Goal: Obtain resource: Obtain resource

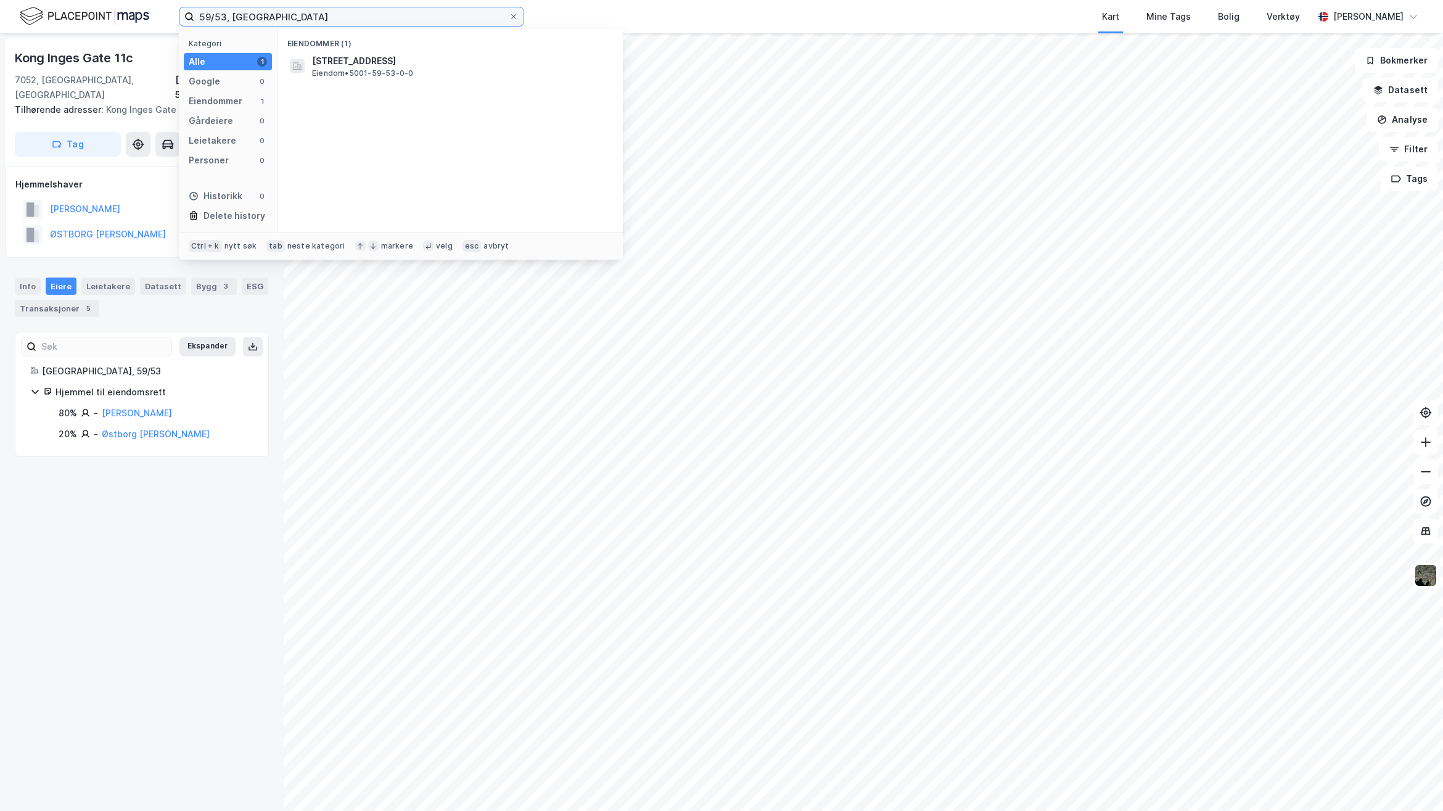
drag, startPoint x: 276, startPoint y: 20, endPoint x: 94, endPoint y: 15, distance: 182.0
click at [97, 16] on div "59/53, [GEOGRAPHIC_DATA] Kategori Alle 1 Google 0 Eiendommer 1 Gårdeiere 0 Leie…" at bounding box center [721, 16] width 1443 height 33
click at [424, 71] on div "[STREET_ADDRESS] Eiendom • 5001-410-43-0-0" at bounding box center [461, 66] width 298 height 25
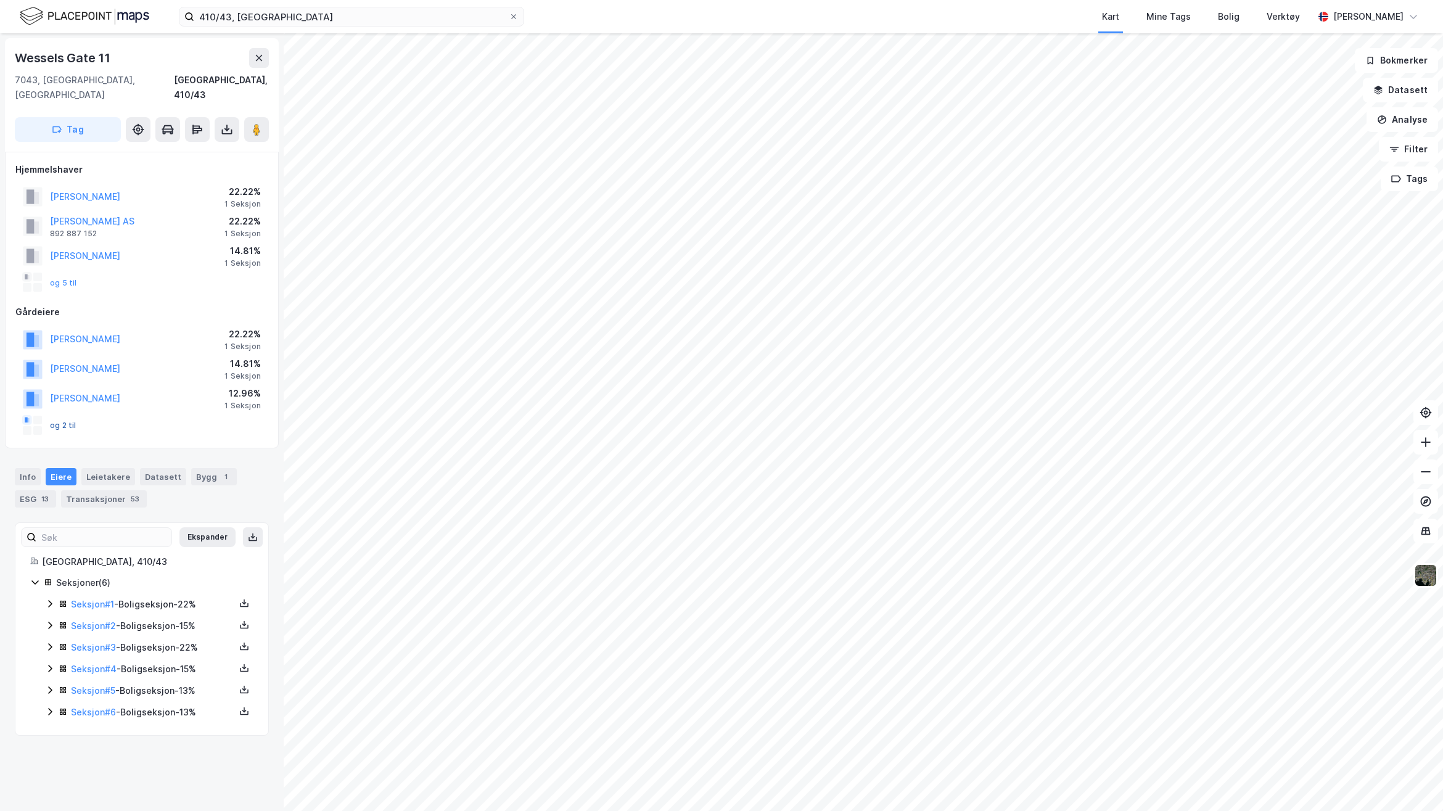
click at [0, 0] on button "og 2 til" at bounding box center [0, 0] width 0 height 0
click at [238, 596] on button at bounding box center [244, 603] width 15 height 15
click at [160, 559] on div "Grunnbok" at bounding box center [169, 566] width 41 height 15
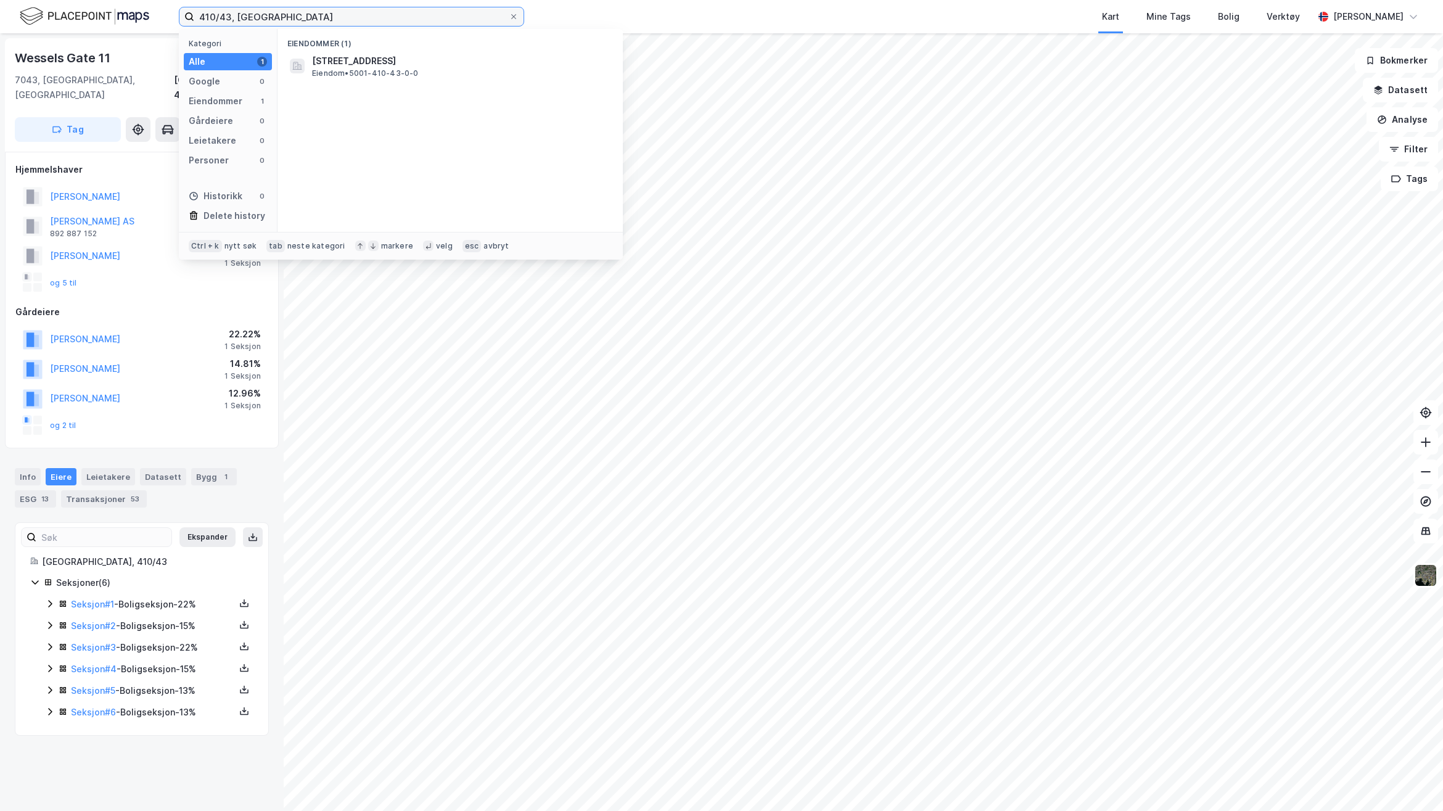
drag, startPoint x: 337, startPoint y: 19, endPoint x: 93, endPoint y: 33, distance: 244.6
click at [94, 33] on div "410/43, [GEOGRAPHIC_DATA] Kategori Alle 1 Google 0 Eiendommer 1 Gårdeiere 0 Lei…" at bounding box center [721, 16] width 1443 height 33
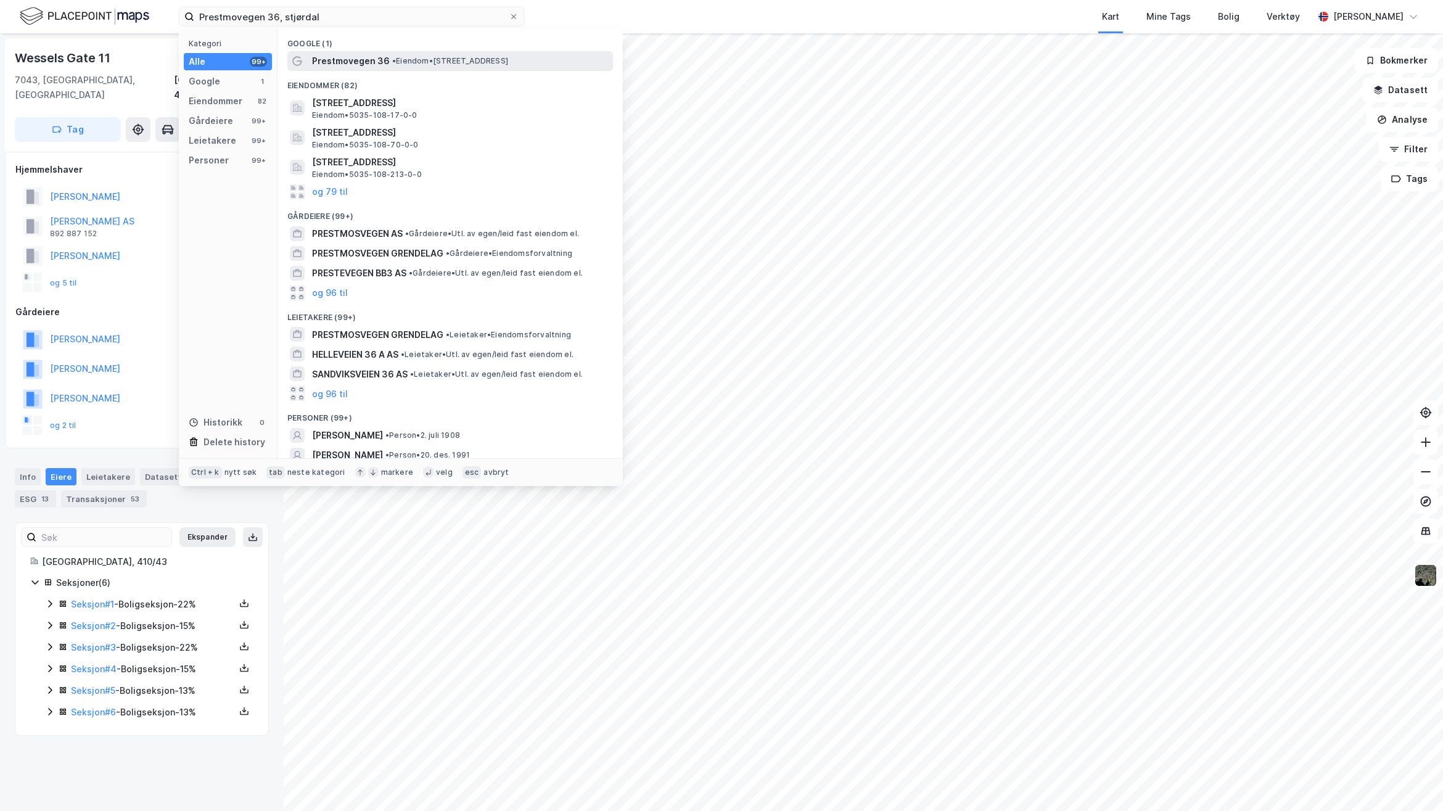
click at [398, 59] on span "• Eiendom • [STREET_ADDRESS]" at bounding box center [450, 61] width 116 height 10
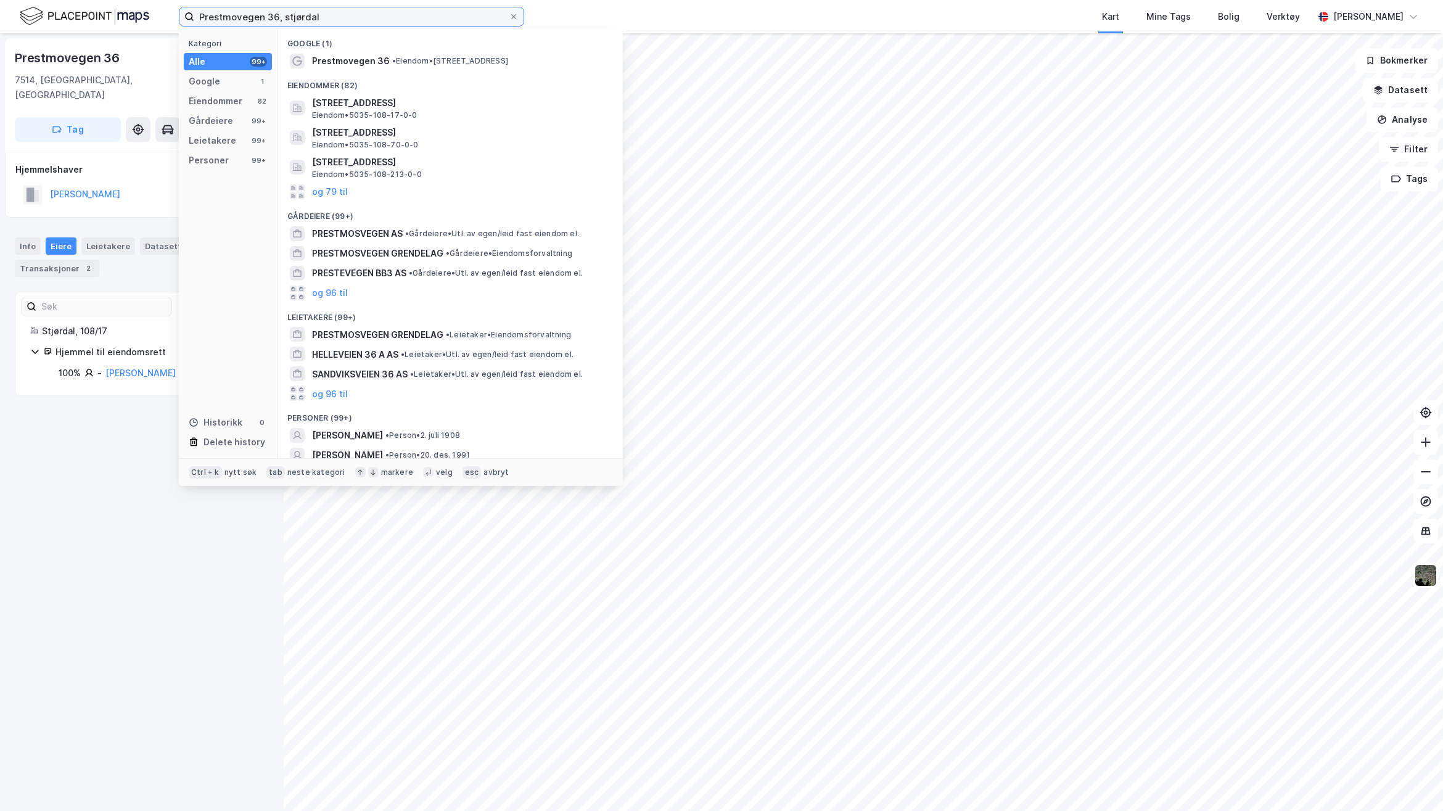
drag, startPoint x: 333, startPoint y: 19, endPoint x: 136, endPoint y: 31, distance: 197.8
click at [143, 22] on div "Prestmovegen 36, stjørdal Kategori Alle 99+ Google 1 Eiendommer 82 Gårdeiere 99…" at bounding box center [721, 16] width 1443 height 33
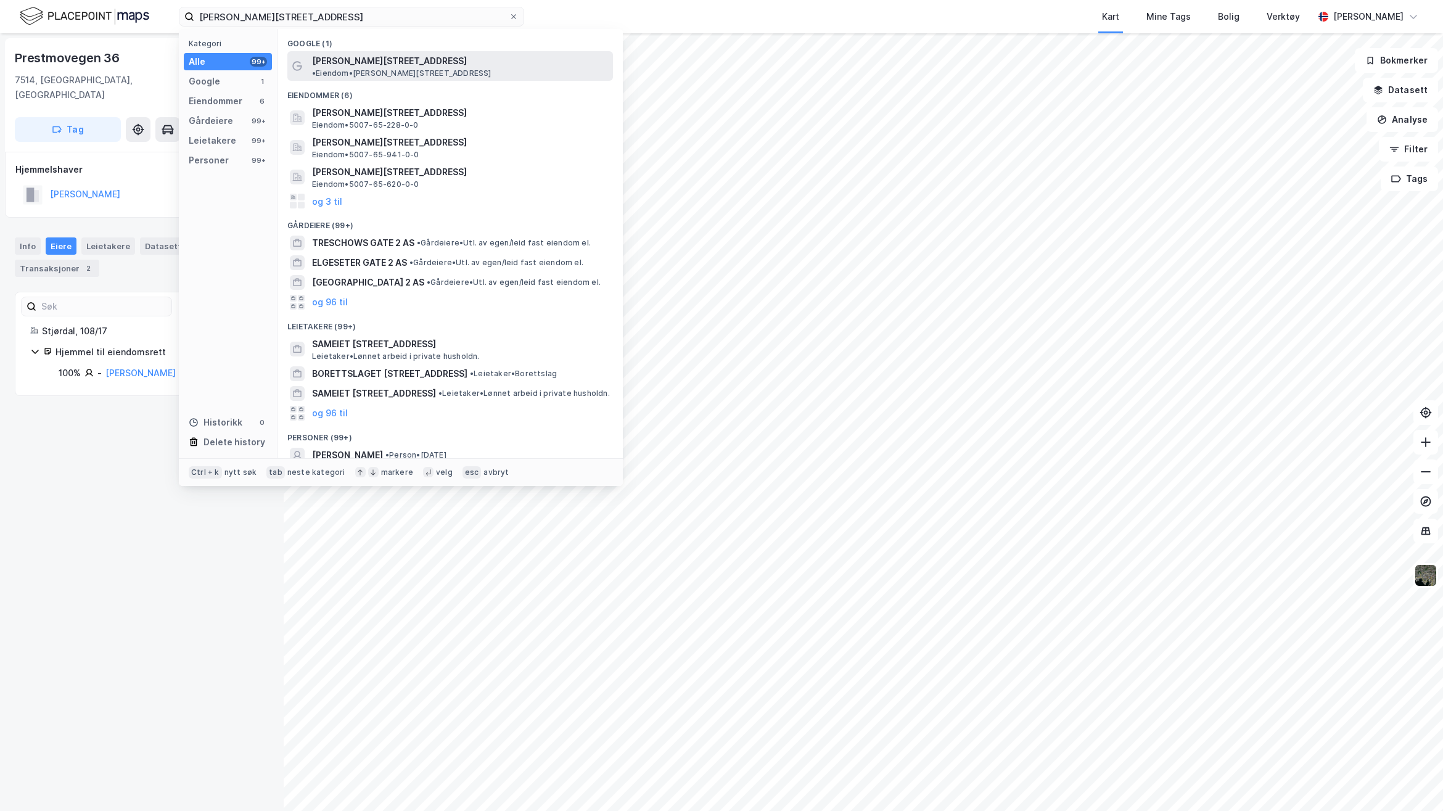
click at [376, 62] on span "[PERSON_NAME][STREET_ADDRESS]" at bounding box center [389, 61] width 155 height 15
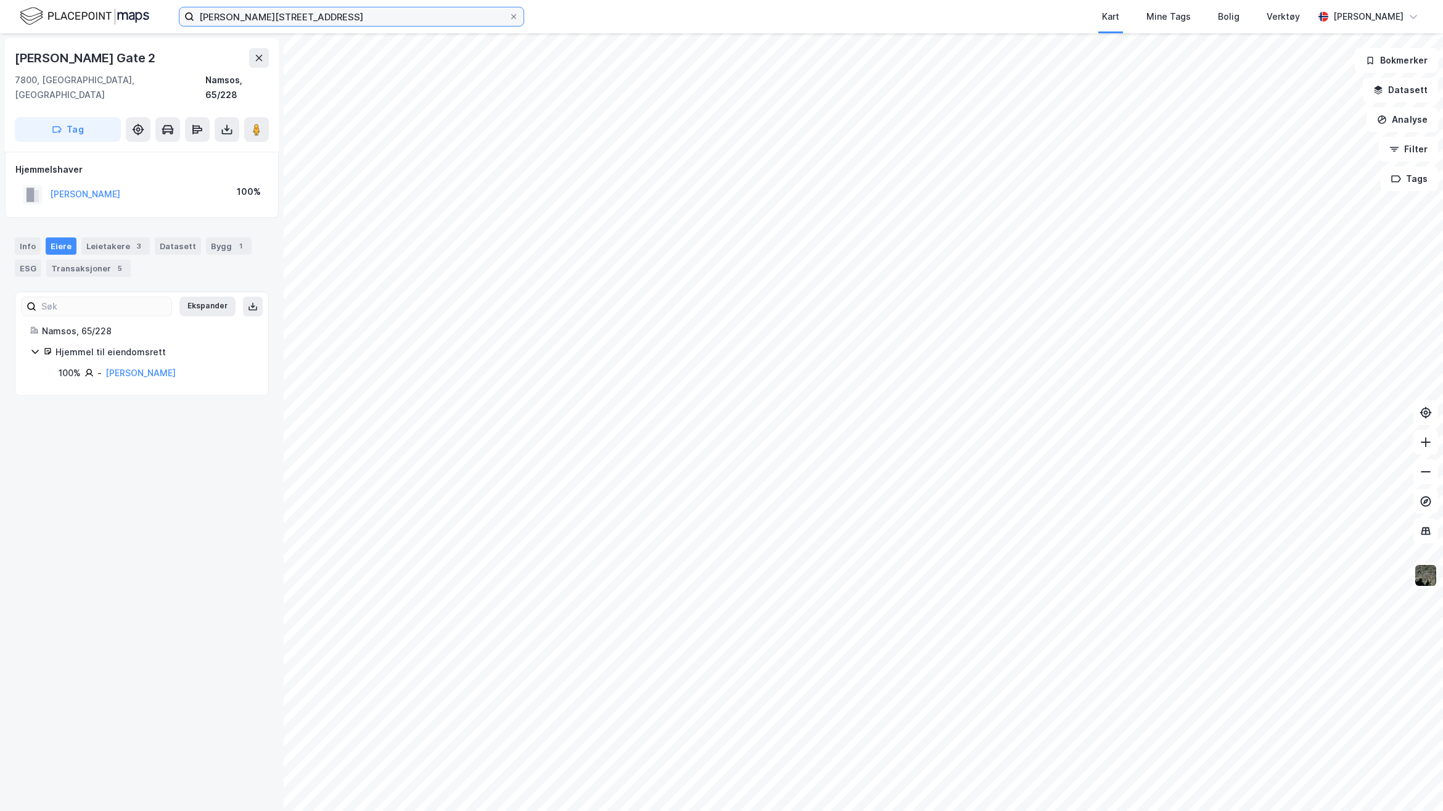
click at [313, 17] on input "[PERSON_NAME][STREET_ADDRESS]" at bounding box center [351, 16] width 315 height 19
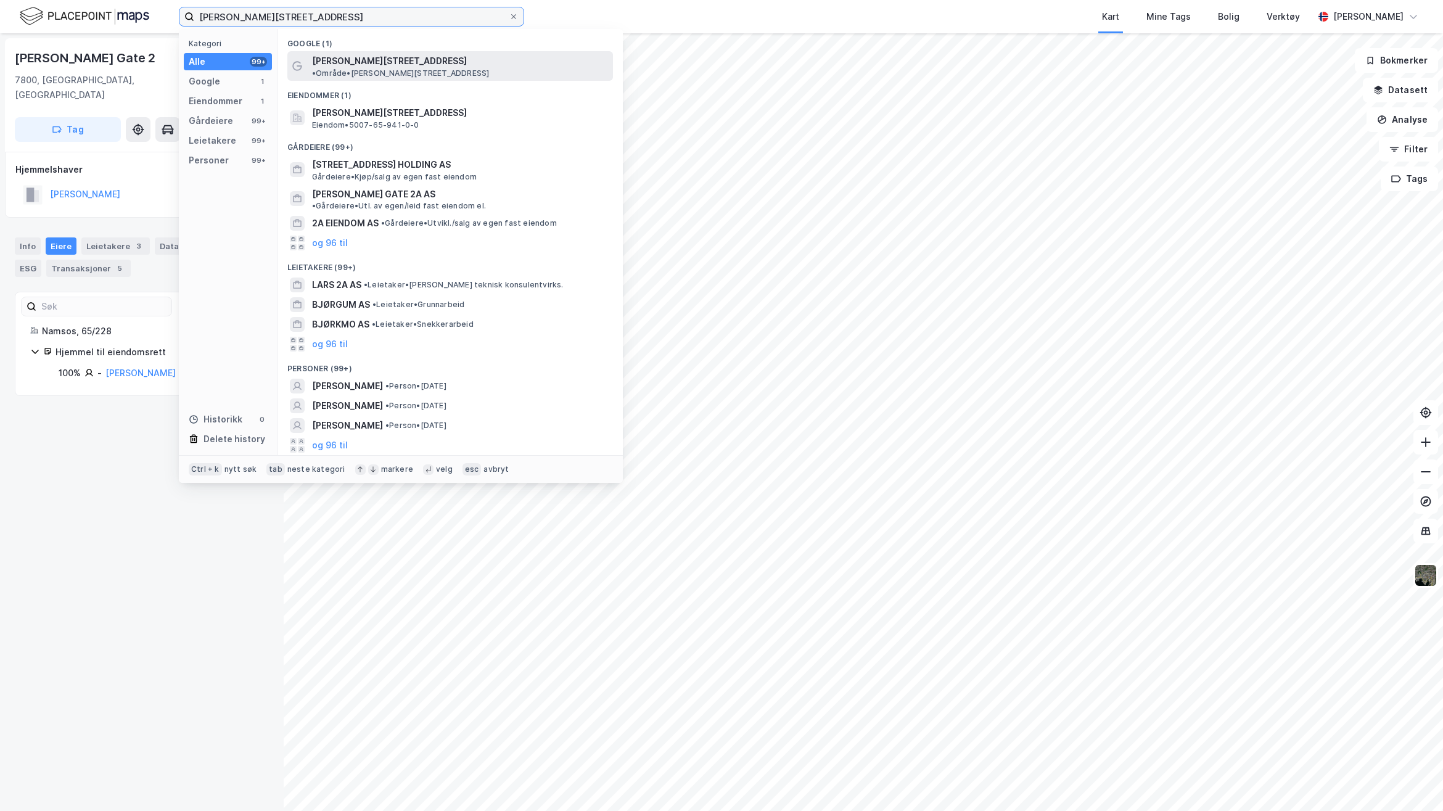
type input "[PERSON_NAME][STREET_ADDRESS]"
click at [341, 63] on span "[PERSON_NAME][STREET_ADDRESS]" at bounding box center [389, 61] width 155 height 15
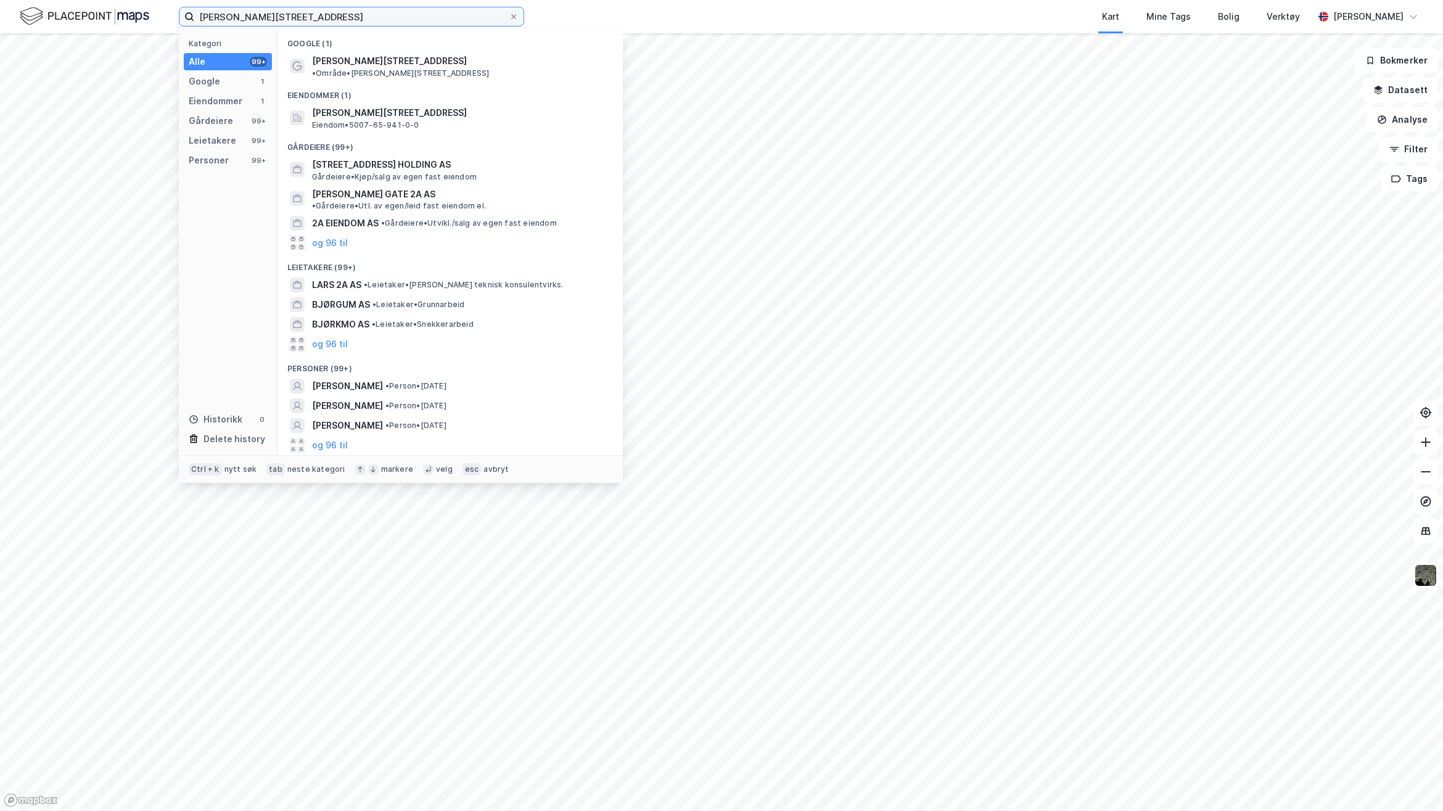
drag, startPoint x: 375, startPoint y: 23, endPoint x: 186, endPoint y: 17, distance: 189.4
click at [186, 17] on label "[PERSON_NAME][STREET_ADDRESS]" at bounding box center [351, 17] width 345 height 20
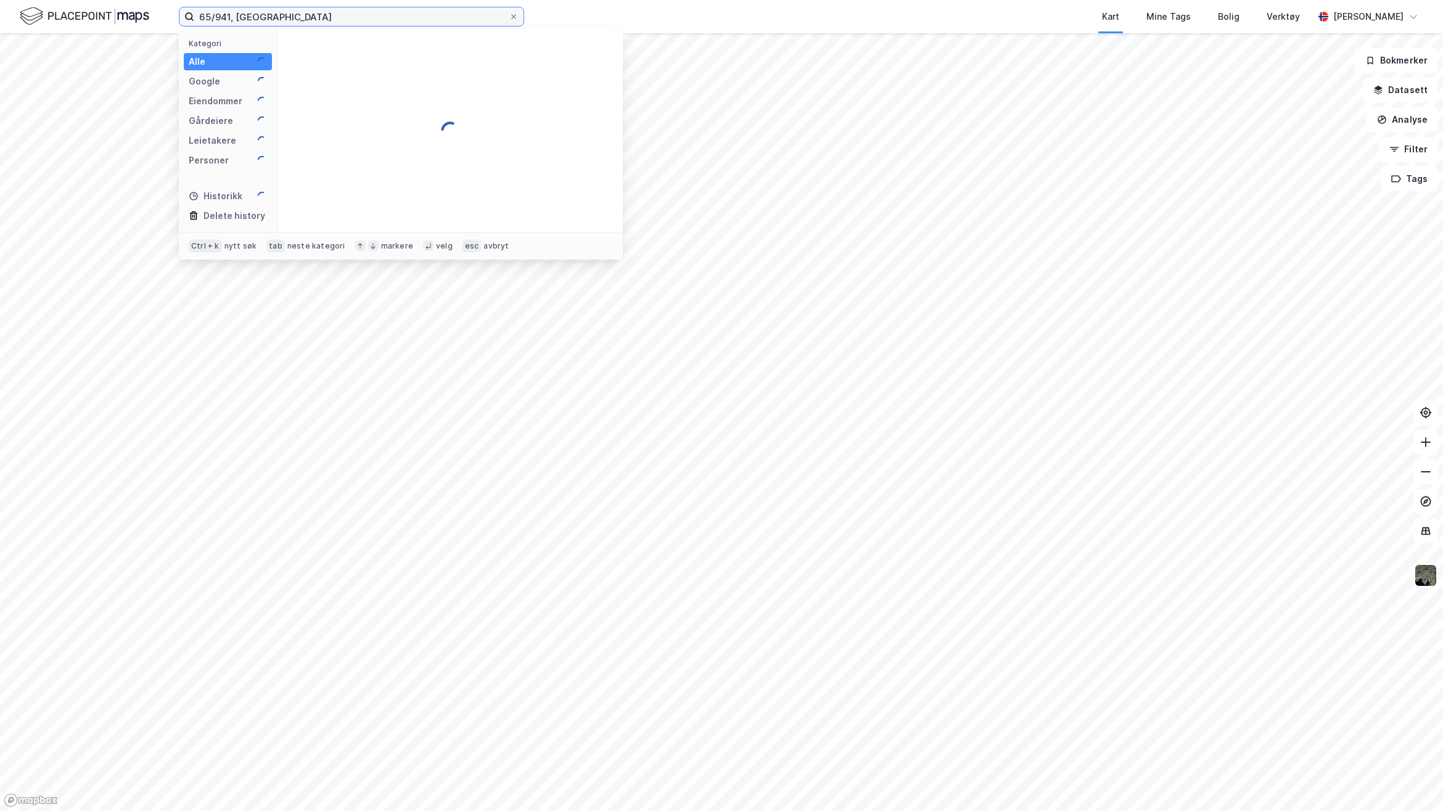
type input "65/941, [GEOGRAPHIC_DATA]"
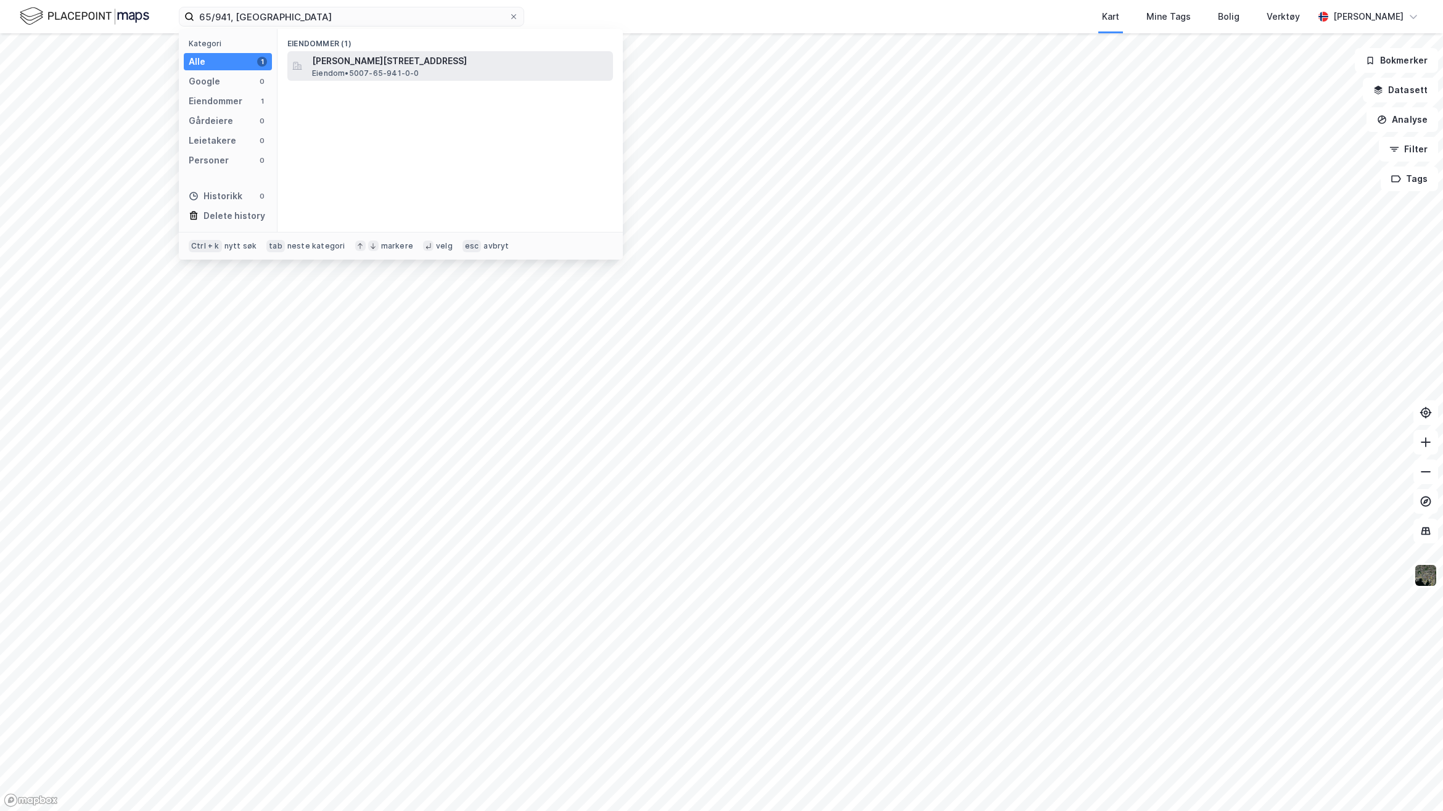
click at [370, 57] on span "[PERSON_NAME][STREET_ADDRESS]" at bounding box center [460, 61] width 296 height 15
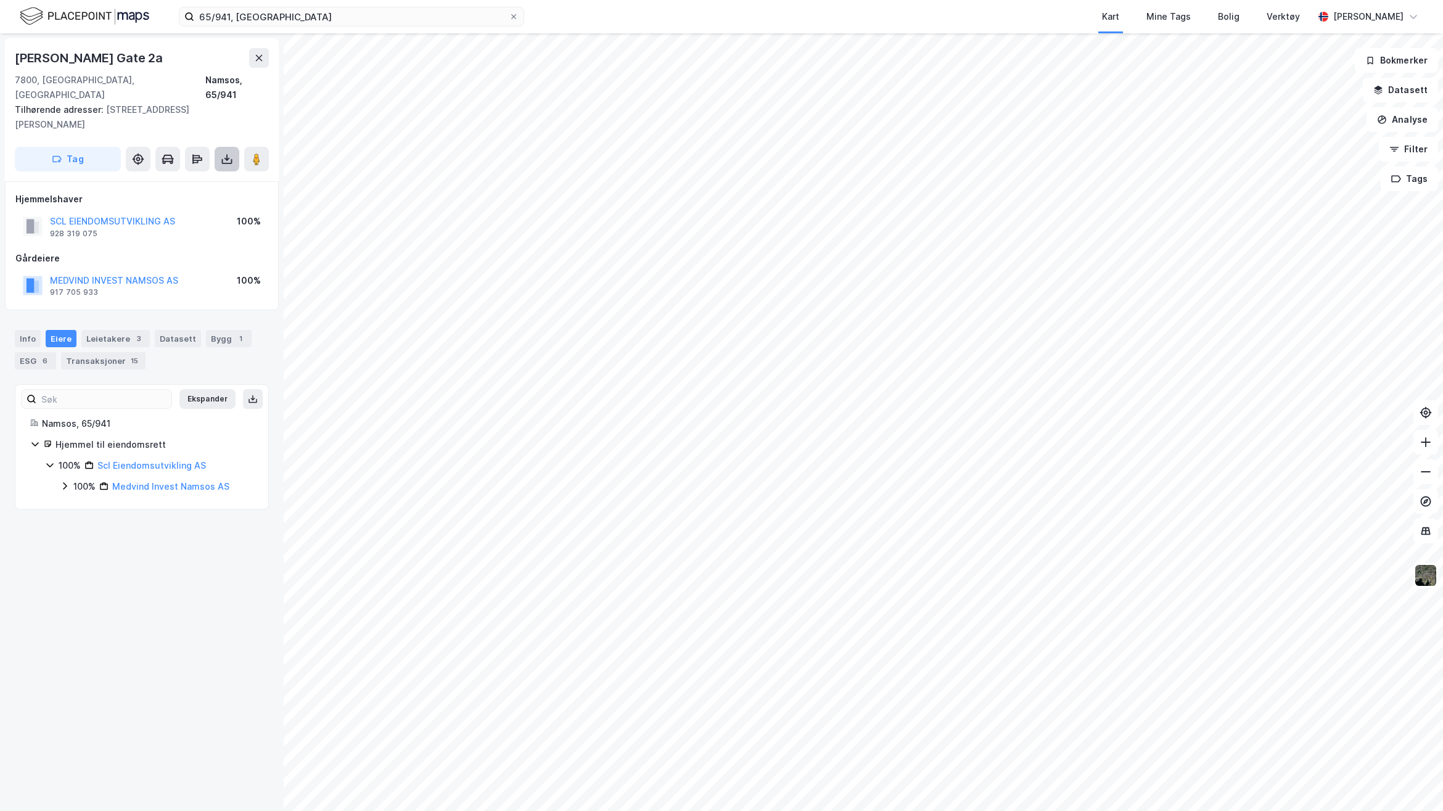
click at [230, 153] on icon at bounding box center [227, 159] width 12 height 12
click at [224, 174] on div "Last ned grunnbok" at bounding box center [173, 184] width 131 height 20
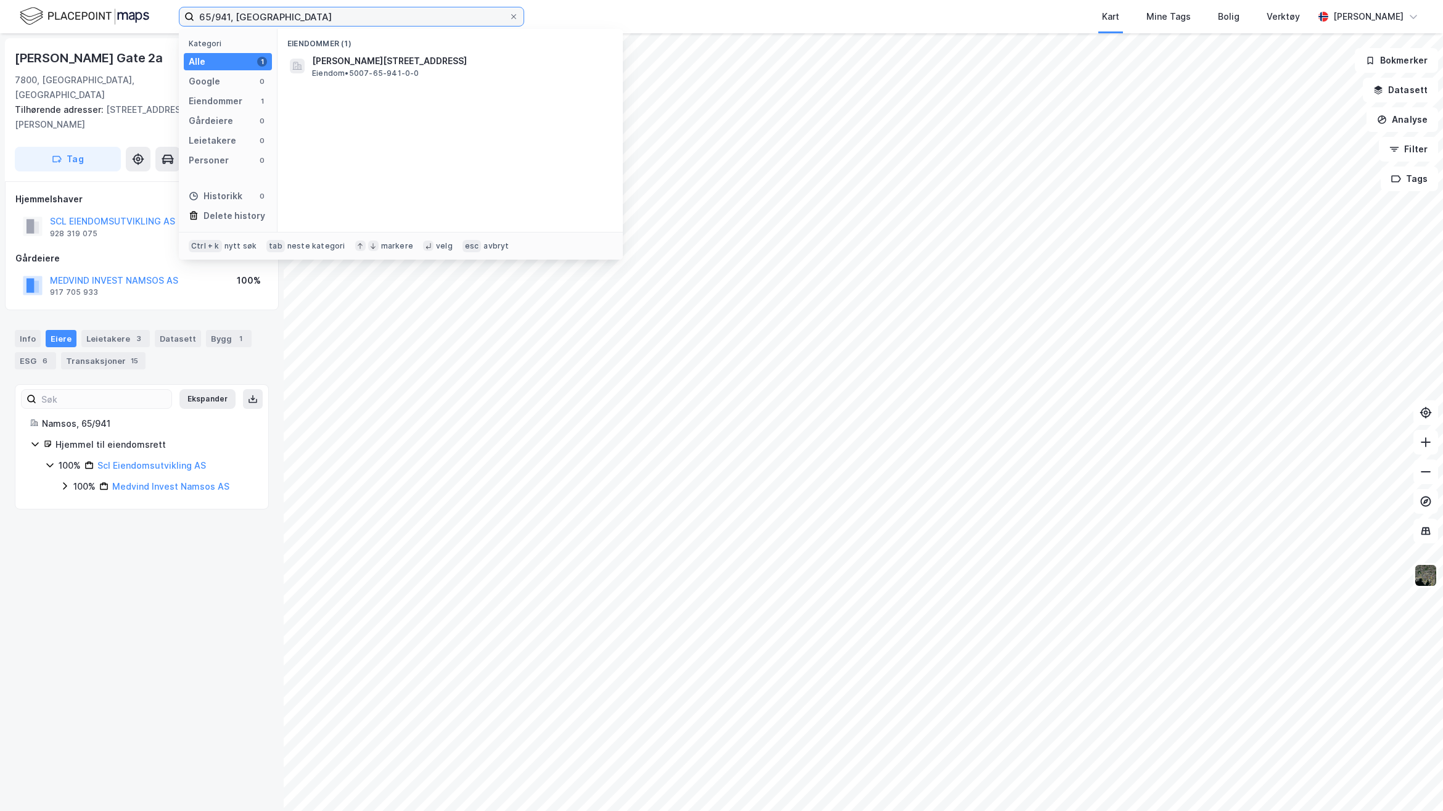
drag, startPoint x: 211, startPoint y: 19, endPoint x: 39, endPoint y: 35, distance: 172.9
click at [88, 29] on div "65/941, Namsos Kategori Alle 1 Google 0 Eiendommer 1 Gårdeiere 0 Leietakere 0 P…" at bounding box center [721, 16] width 1443 height 33
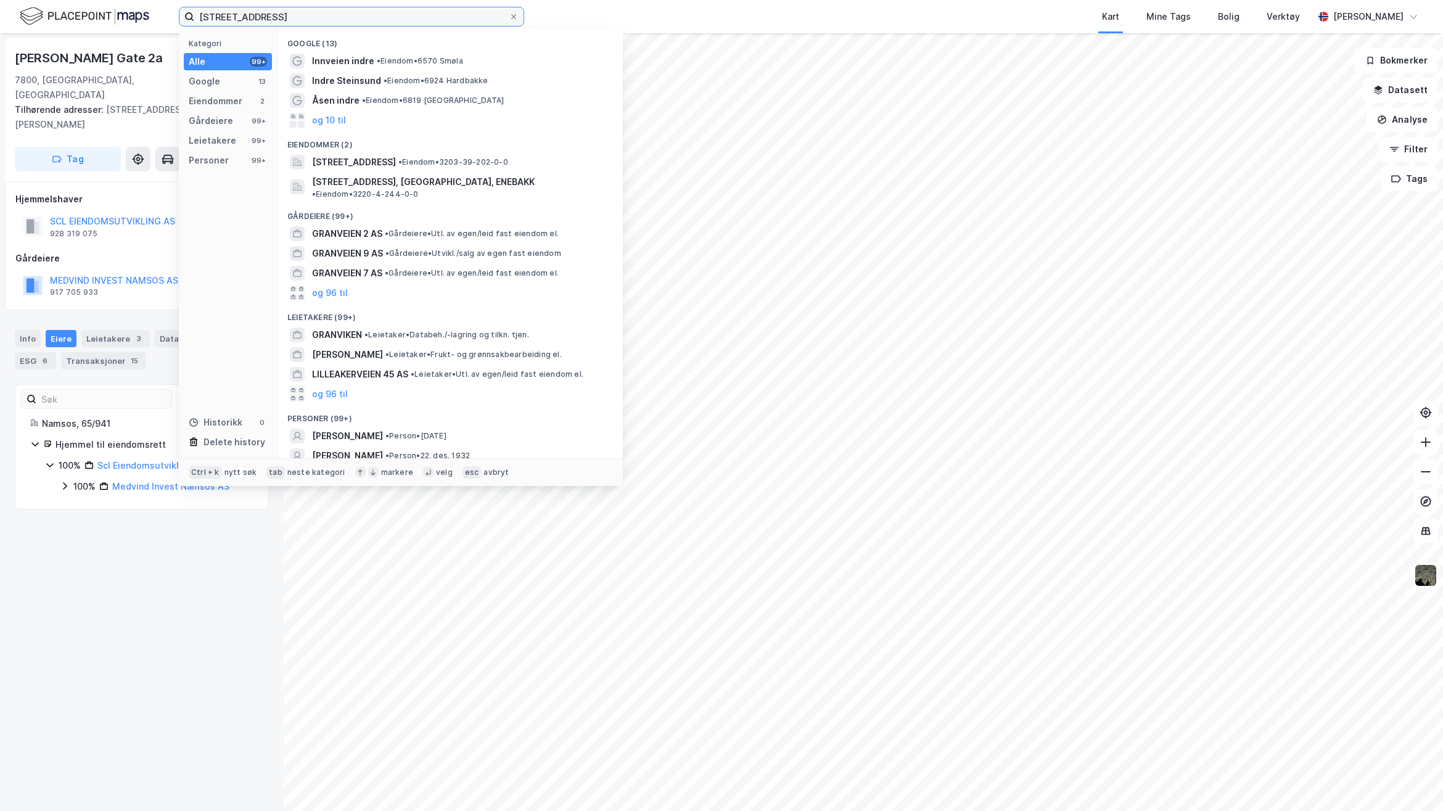
click at [426, 14] on input "[STREET_ADDRESS]" at bounding box center [351, 16] width 315 height 19
type input "[STREET_ADDRESS]"
drag, startPoint x: 311, startPoint y: 17, endPoint x: 88, endPoint y: 35, distance: 224.0
click at [93, 22] on div "[STREET_ADDRESS], ørlan Kategori Alle 99+ Google 19 Eiendommer 2 Gårdeiere 99+ …" at bounding box center [721, 16] width 1443 height 33
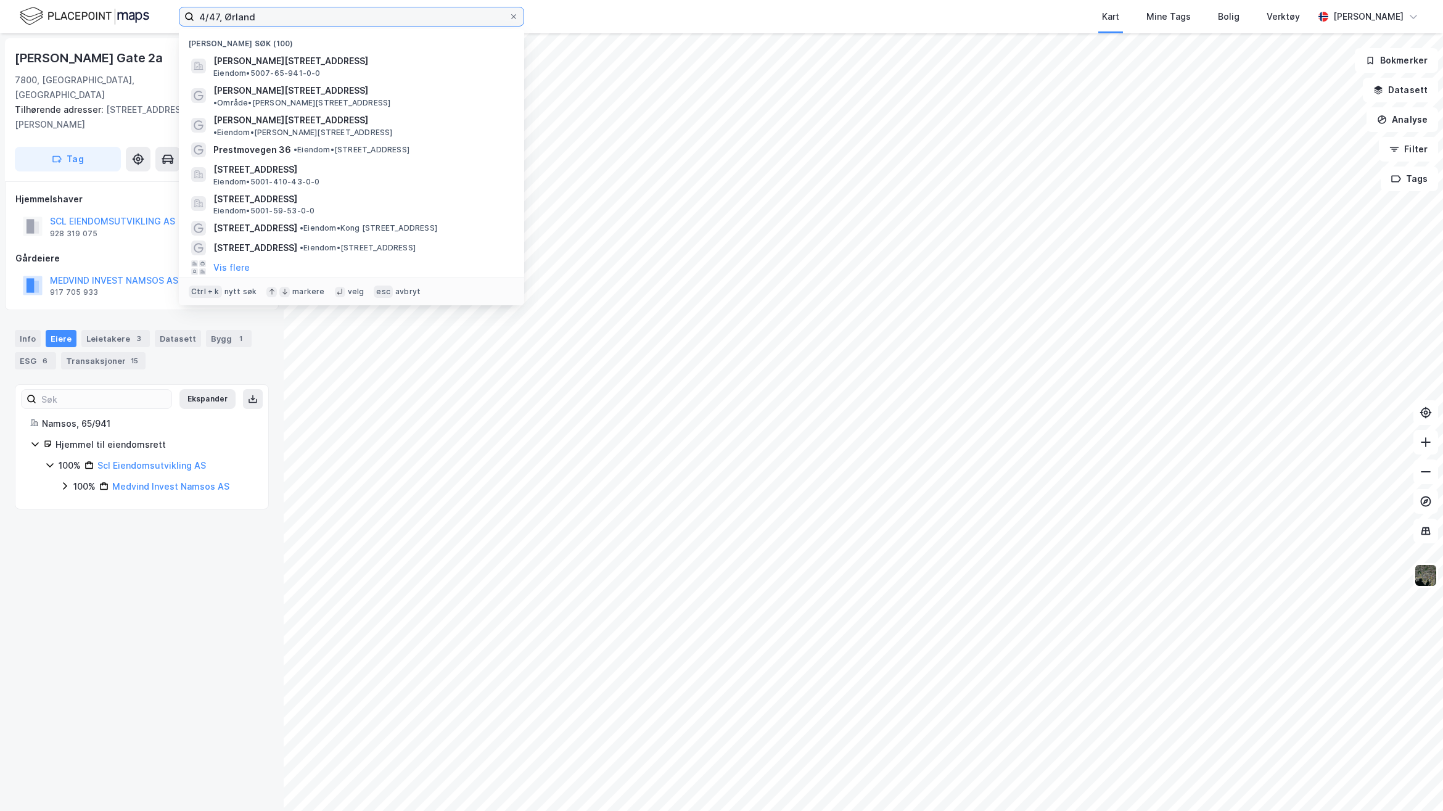
type input "4/47, Ørland"
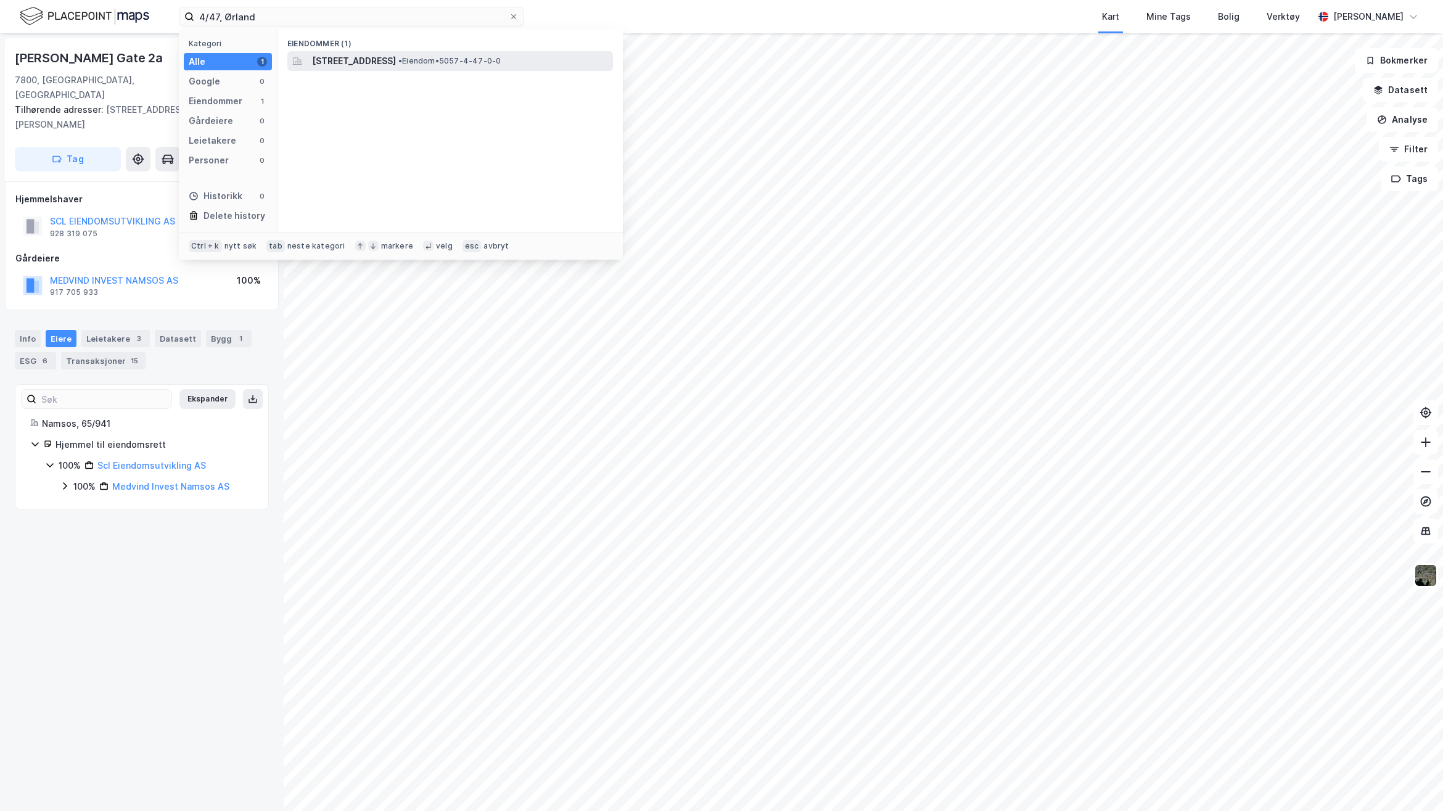
click at [364, 63] on span "[STREET_ADDRESS]" at bounding box center [354, 61] width 84 height 15
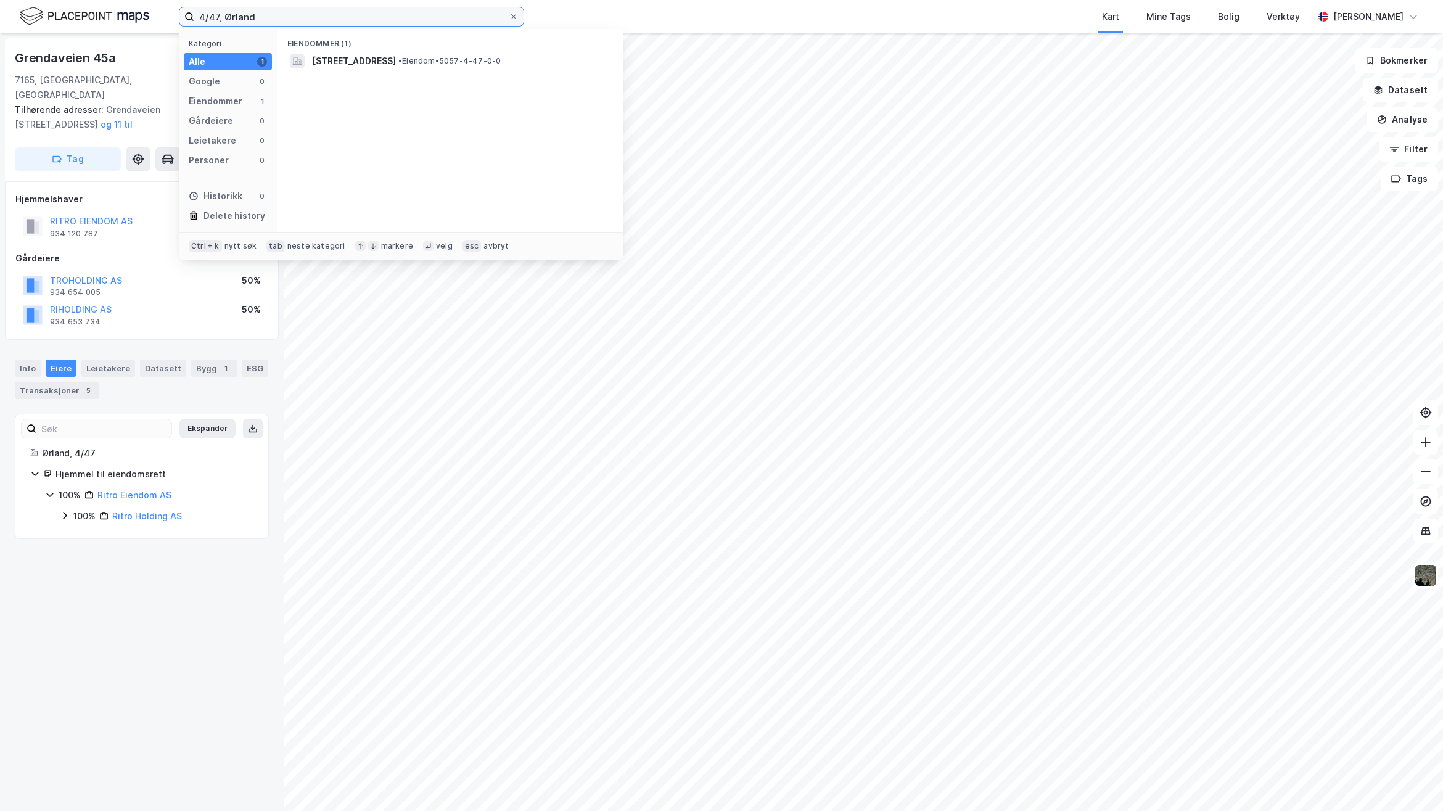
drag, startPoint x: 242, startPoint y: 15, endPoint x: 146, endPoint y: 14, distance: 95.6
click at [148, 14] on div "4/47, Ørland Kategori Alle 1 Google 0 Eiendommer 1 Gårdeiere 0 Leietakere 0 Per…" at bounding box center [721, 16] width 1443 height 33
click at [302, 19] on input "4/47, Ørland" at bounding box center [351, 16] width 315 height 19
drag, startPoint x: 176, startPoint y: 14, endPoint x: 146, endPoint y: 14, distance: 29.6
click at [146, 14] on div "4/47, Ørland Kategori Alle 1 Google 0 Eiendommer 1 Gårdeiere 0 Leietakere 0 Per…" at bounding box center [721, 16] width 1443 height 33
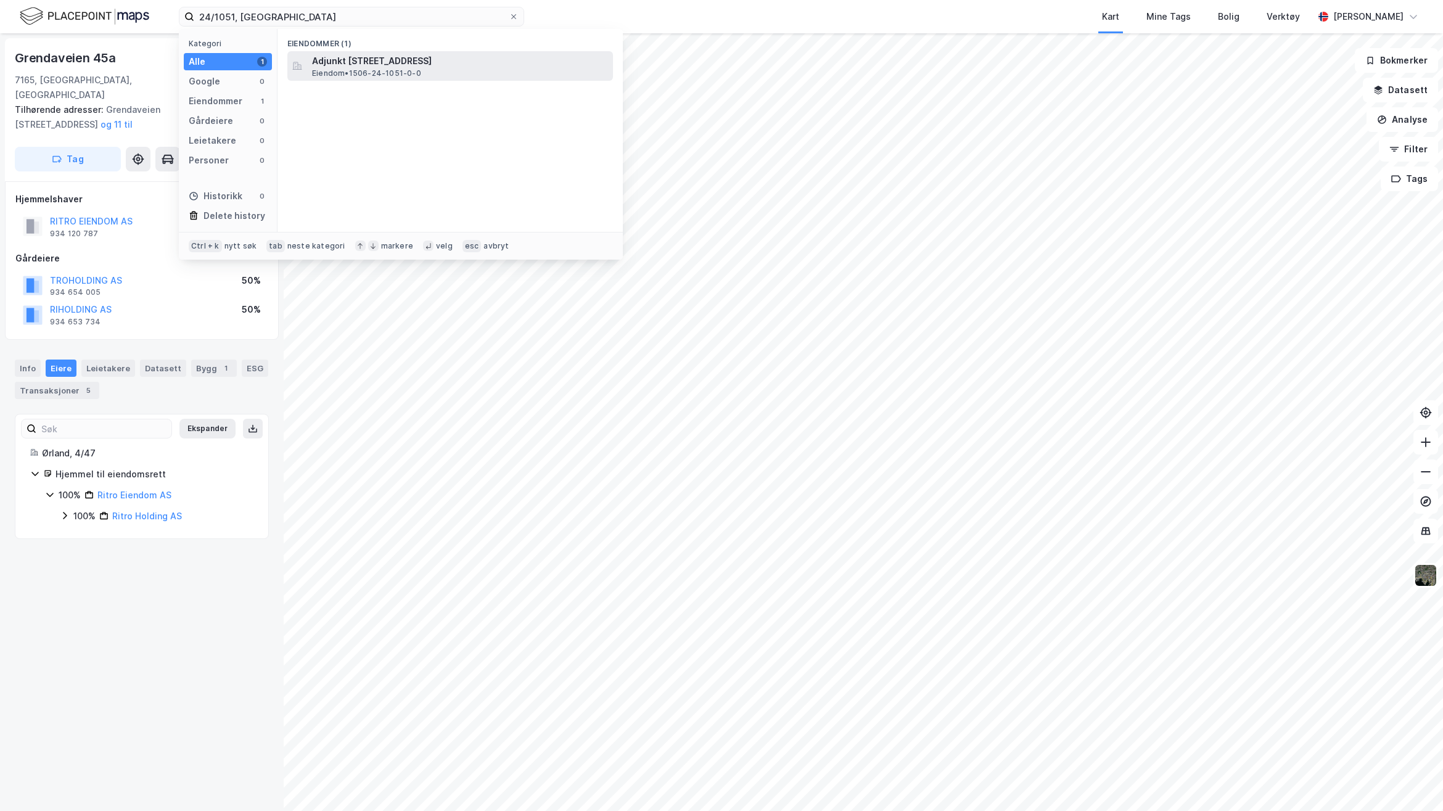
click at [364, 79] on div "Adjunkt [STREET_ADDRESS] • 1506-24-1051-0-0" at bounding box center [450, 66] width 326 height 30
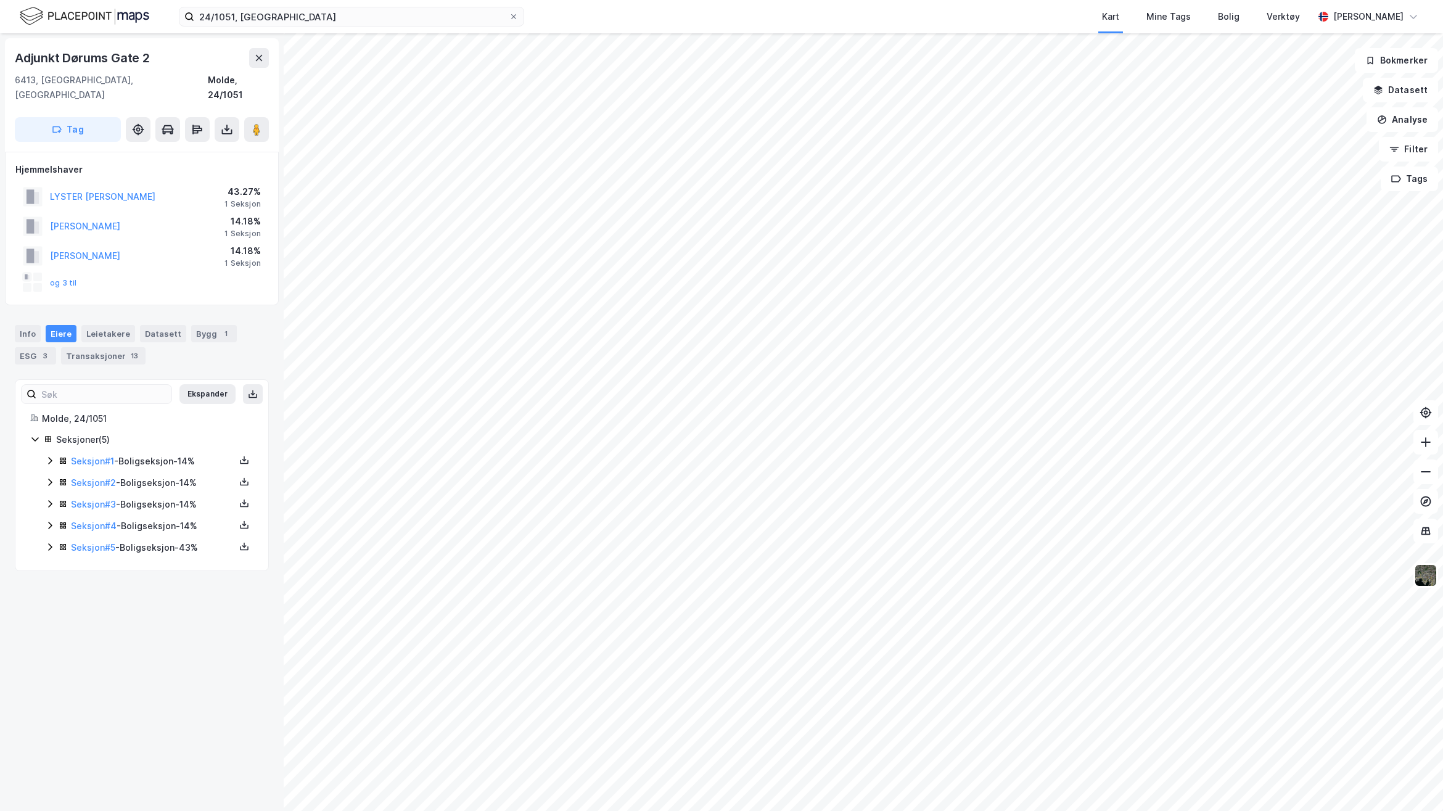
drag, startPoint x: 233, startPoint y: 450, endPoint x: 233, endPoint y: 458, distance: 8.0
click at [240, 460] on icon at bounding box center [244, 462] width 9 height 4
click at [189, 590] on div "Adjunkt Dørums Gate 2 6413, [GEOGRAPHIC_DATA], [GEOGRAPHIC_DATA] [GEOGRAPHIC_DA…" at bounding box center [142, 422] width 284 height 778
click at [49, 456] on icon at bounding box center [50, 461] width 10 height 10
click at [48, 540] on icon at bounding box center [50, 545] width 10 height 10
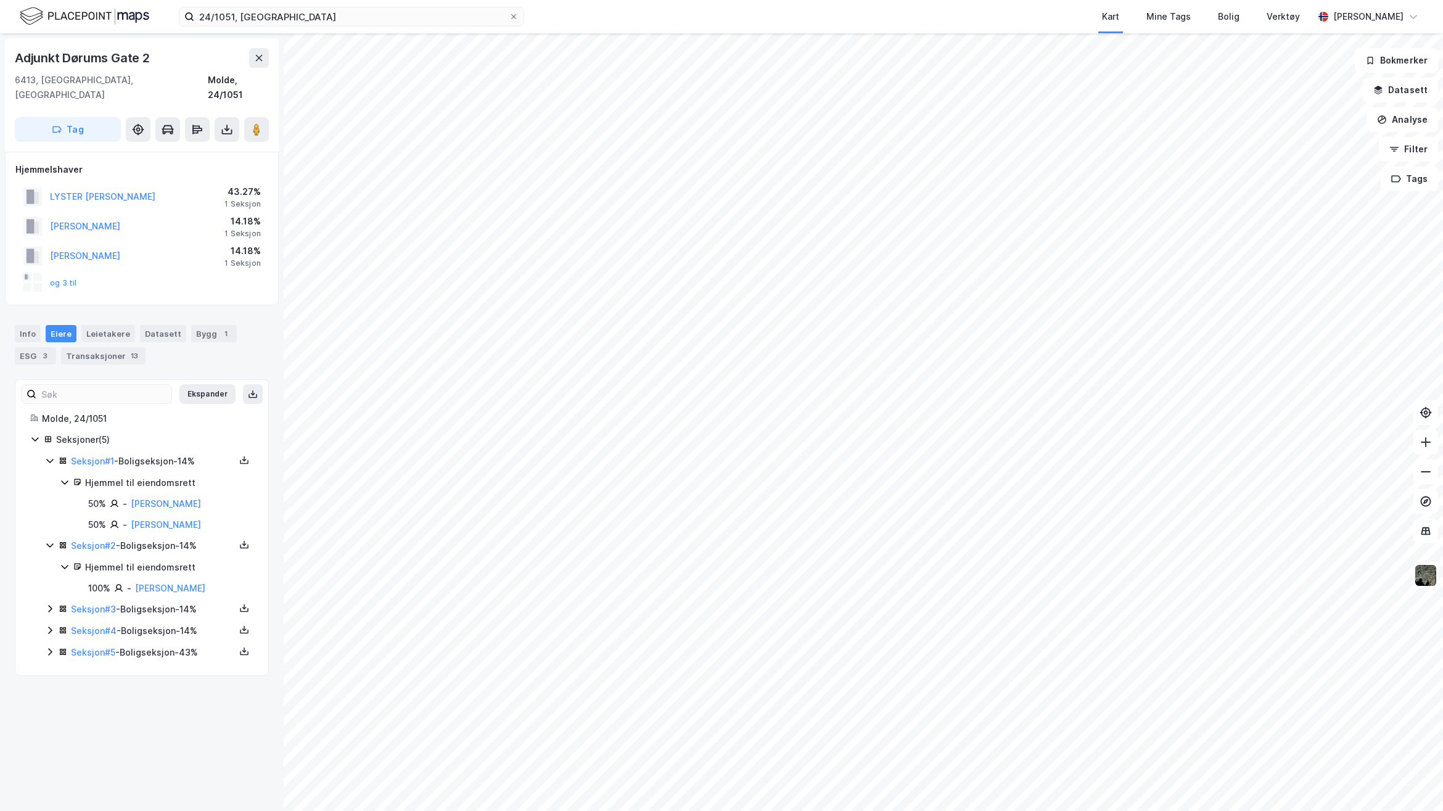
click at [54, 604] on icon at bounding box center [50, 609] width 10 height 10
click at [52, 667] on icon at bounding box center [50, 672] width 10 height 10
click at [51, 732] on icon at bounding box center [50, 735] width 4 height 7
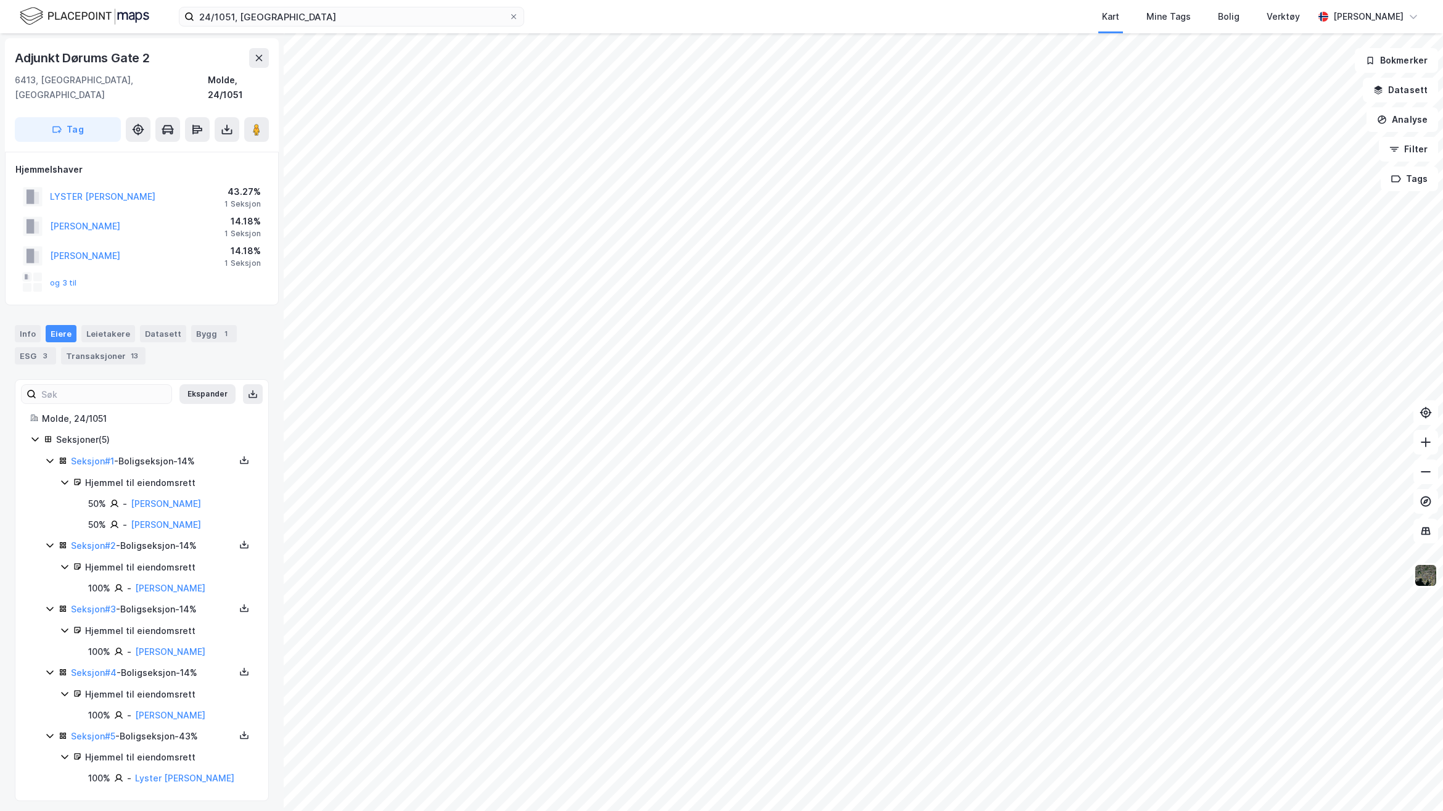
click at [302, 29] on div "24/1051, Molde Kart Mine Tags Bolig Verktøy [PERSON_NAME]" at bounding box center [721, 16] width 1443 height 33
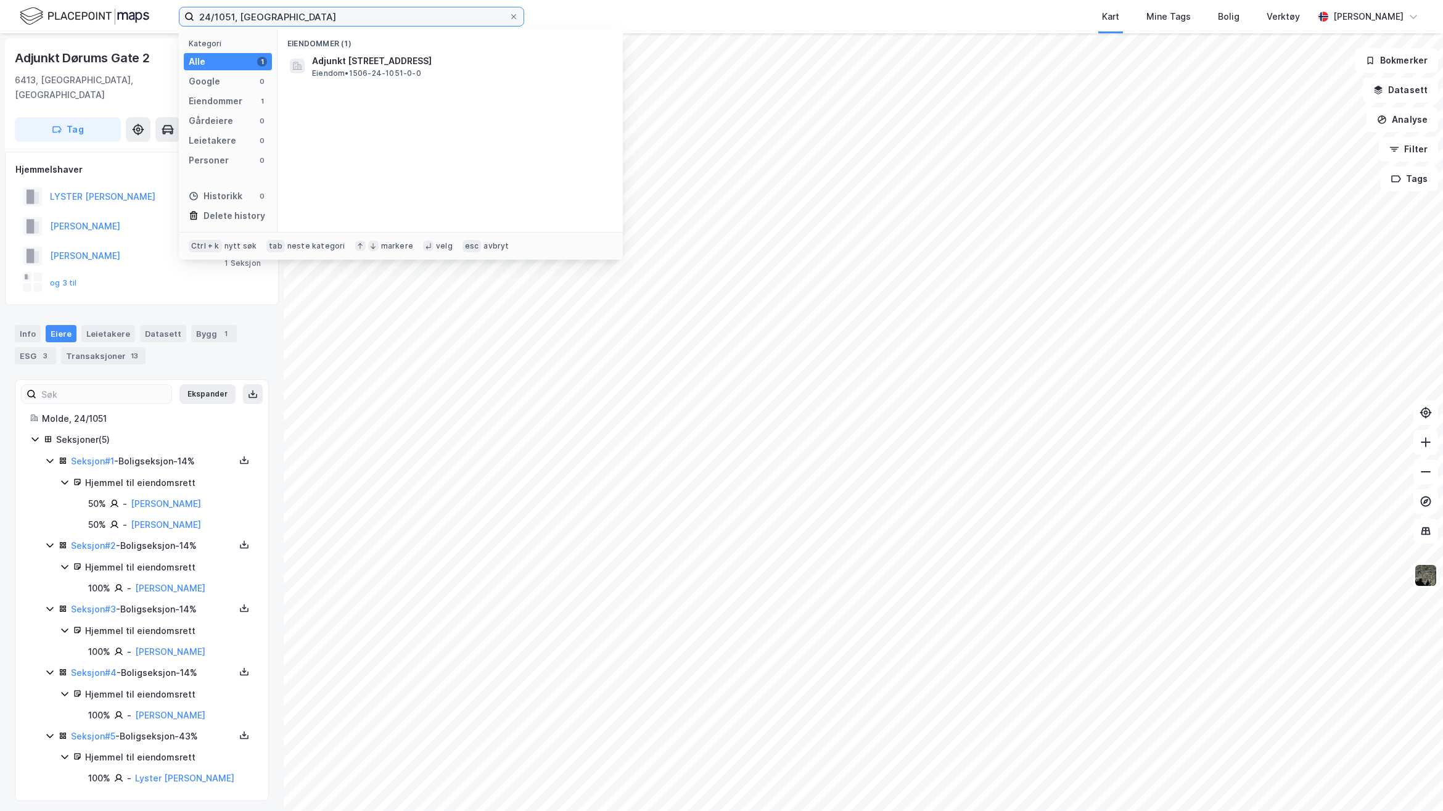
drag, startPoint x: 301, startPoint y: 14, endPoint x: 16, endPoint y: 1, distance: 285.2
click at [23, 1] on div "24/1051, Molde Kategori Alle 1 Google 0 Eiendommer 1 Gårdeiere 0 Leietakere 0 P…" at bounding box center [721, 16] width 1443 height 33
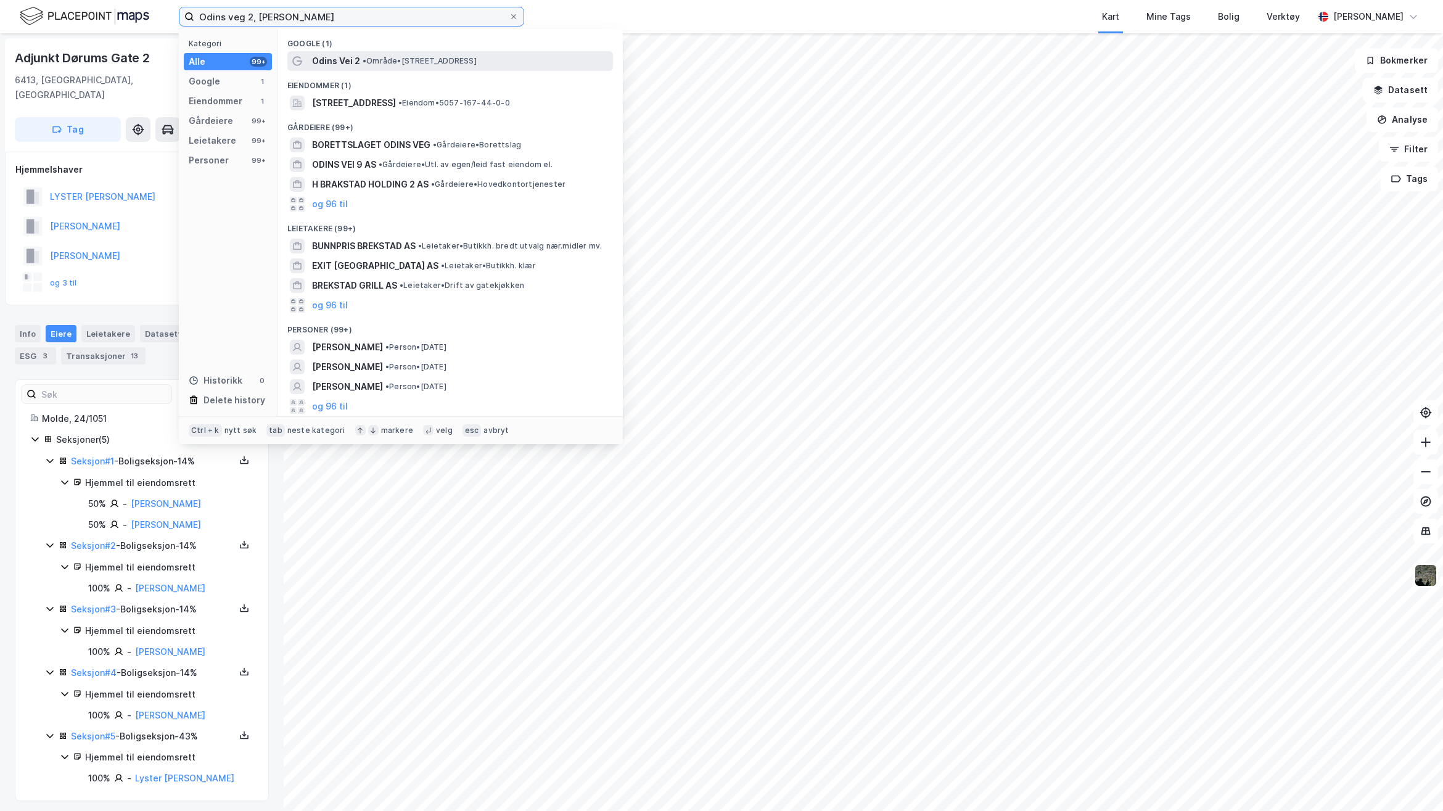
type input "Odins veg 2, [PERSON_NAME]"
click at [393, 66] on div "Odins Vei 2 • Område • [STREET_ADDRESS]" at bounding box center [461, 61] width 298 height 15
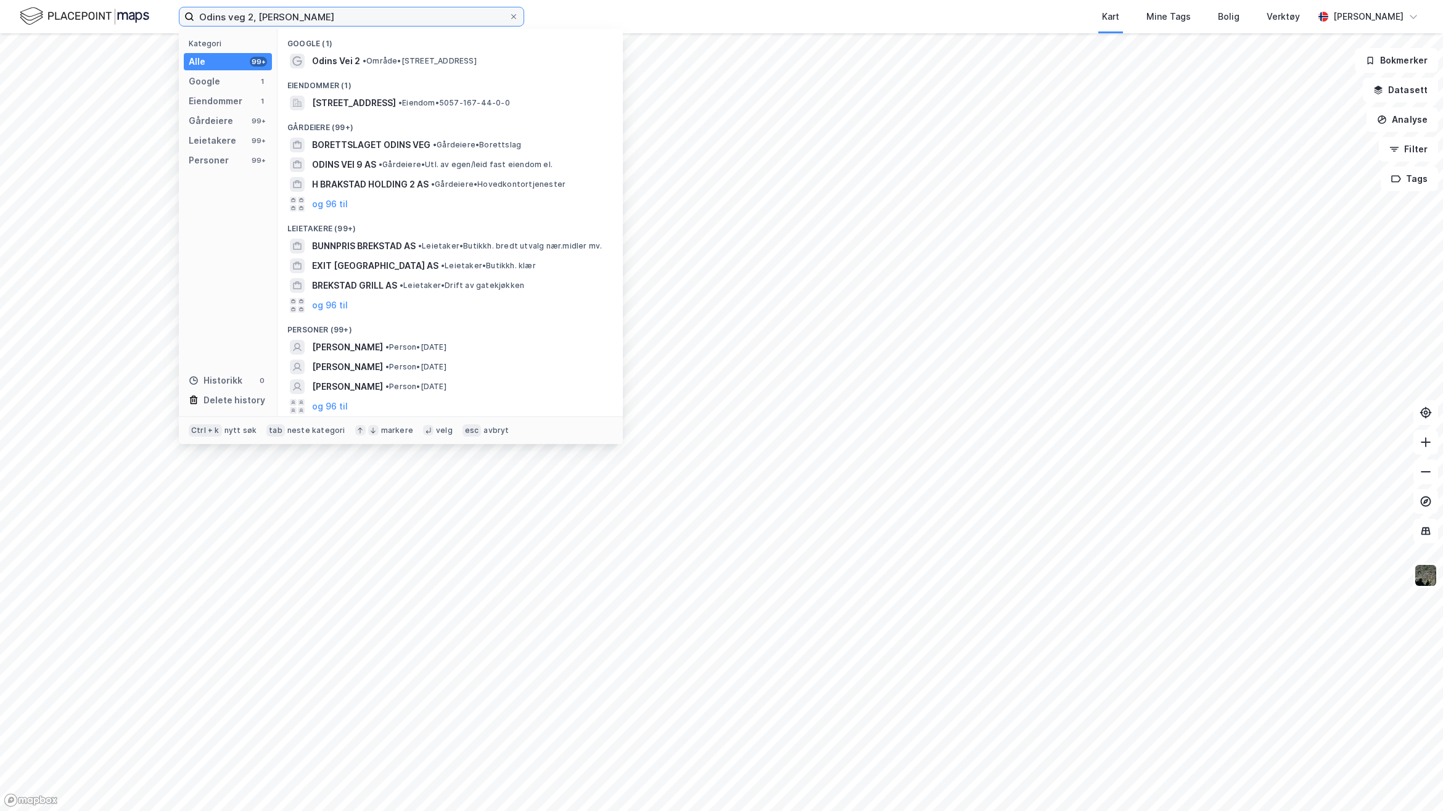
drag, startPoint x: 303, startPoint y: 12, endPoint x: 69, endPoint y: 14, distance: 234.4
click at [84, 14] on div "Odins veg 2, Brekstad Kategori Alle 99+ Google 1 Eiendommer 1 Gårdeiere 99+ Lei…" at bounding box center [721, 16] width 1443 height 33
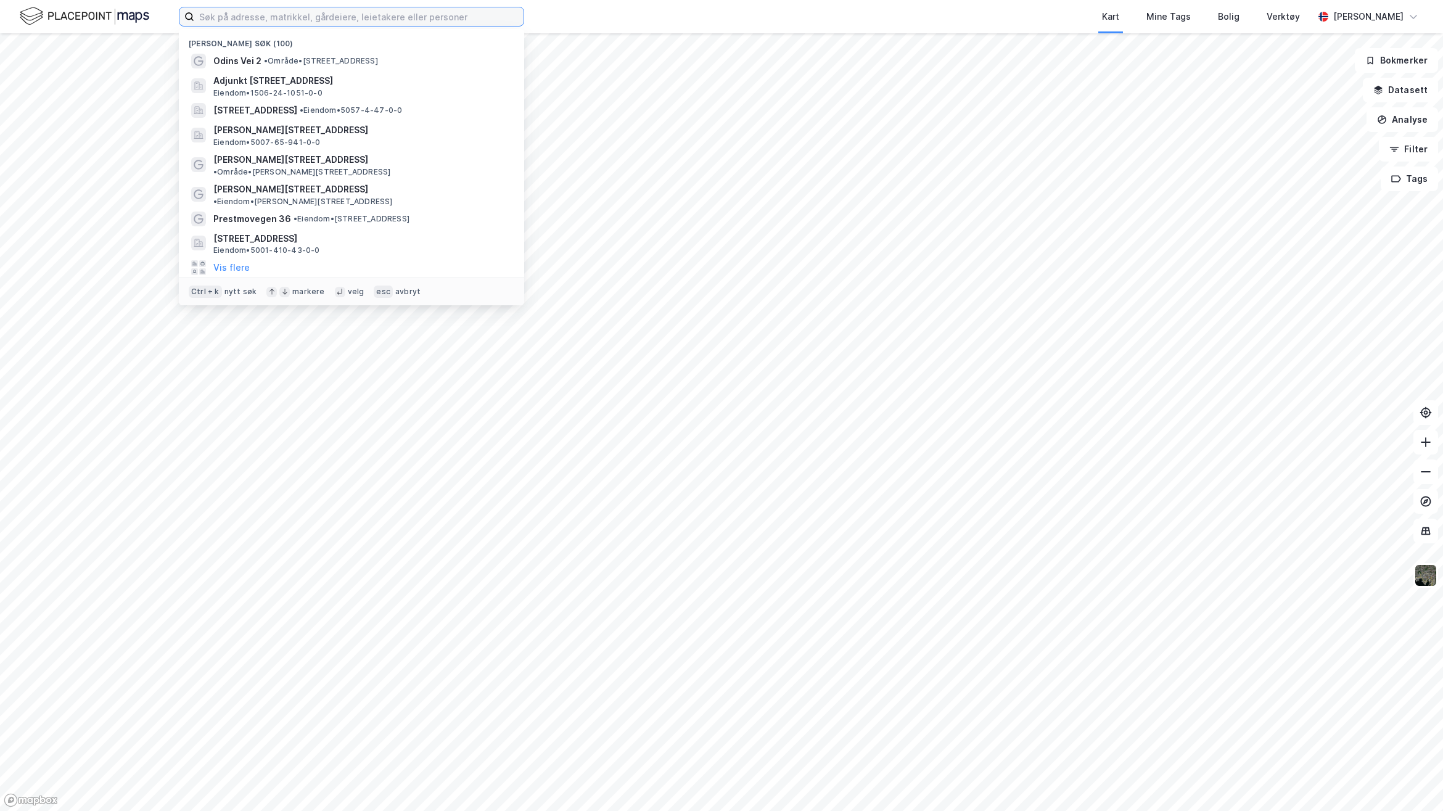
click at [393, 22] on input at bounding box center [358, 16] width 329 height 19
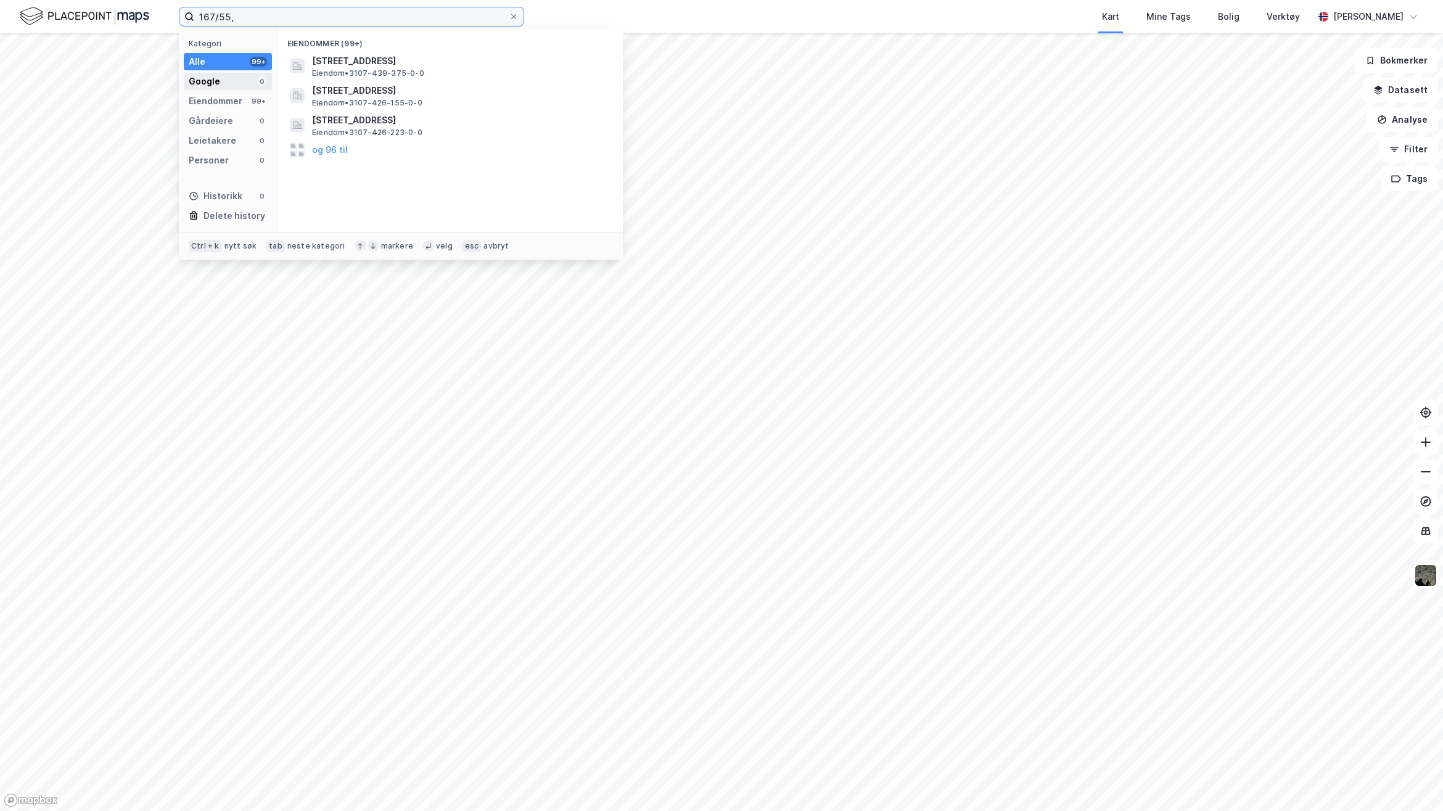
type input "167/55,"
drag, startPoint x: 297, startPoint y: 11, endPoint x: -104, endPoint y: 1, distance: 401.0
click at [0, 1] on html "167/55, Kategori Alle 99+ Google 0 Eiendommer 99+ Gårdeiere 0 Leietakere 0 Pers…" at bounding box center [721, 405] width 1443 height 811
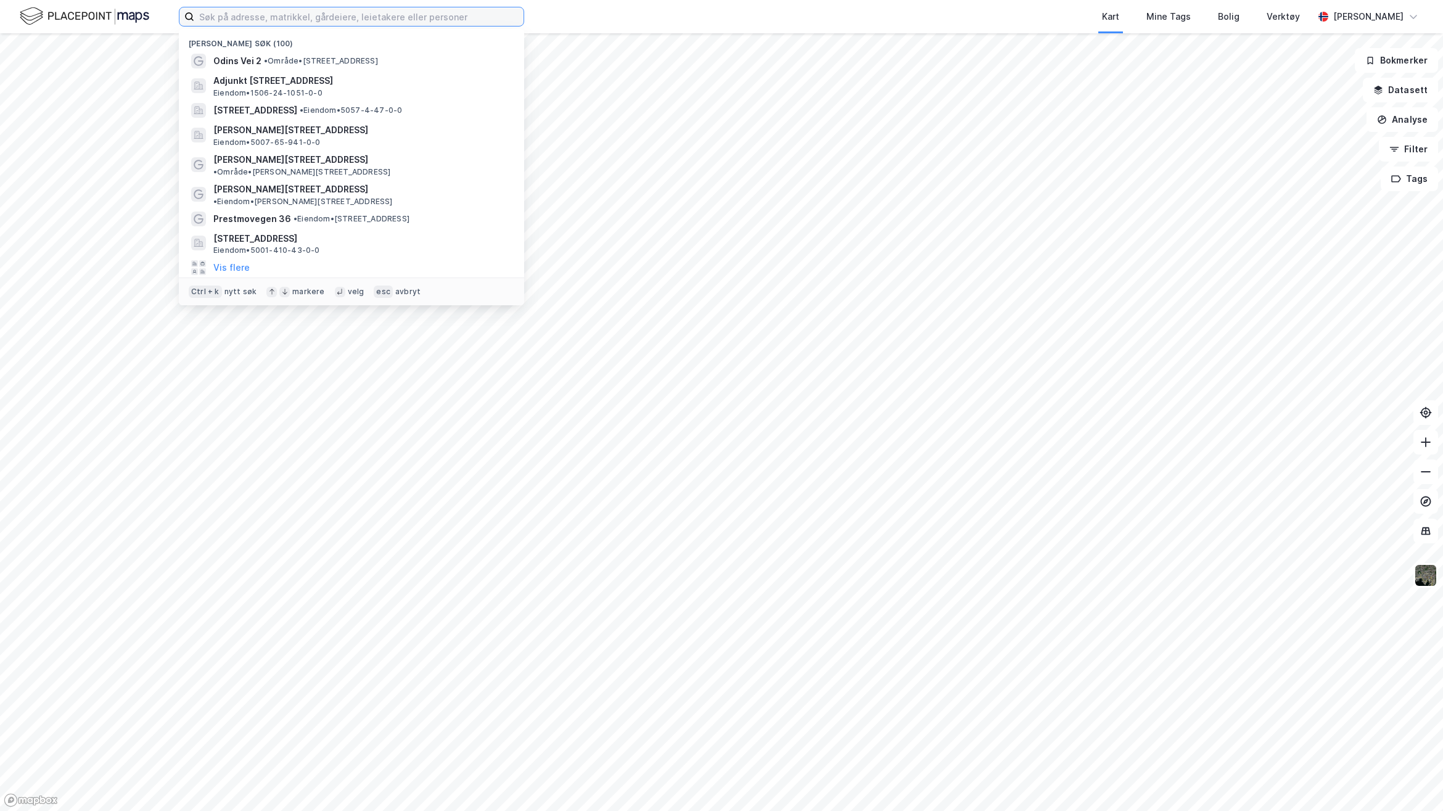
click at [318, 15] on input at bounding box center [358, 16] width 329 height 19
click at [273, 20] on input at bounding box center [358, 16] width 329 height 19
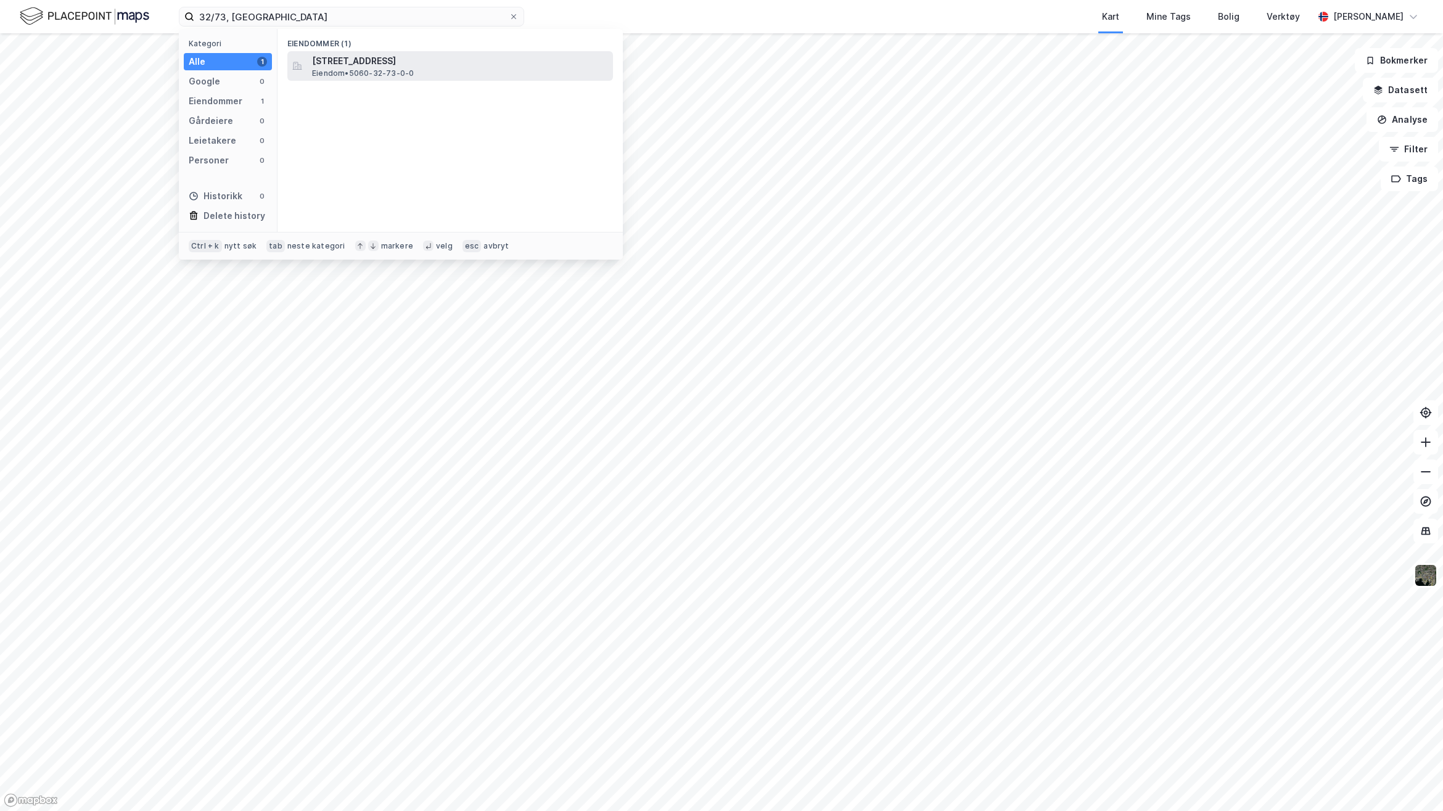
click at [326, 64] on span "[STREET_ADDRESS]" at bounding box center [460, 61] width 296 height 15
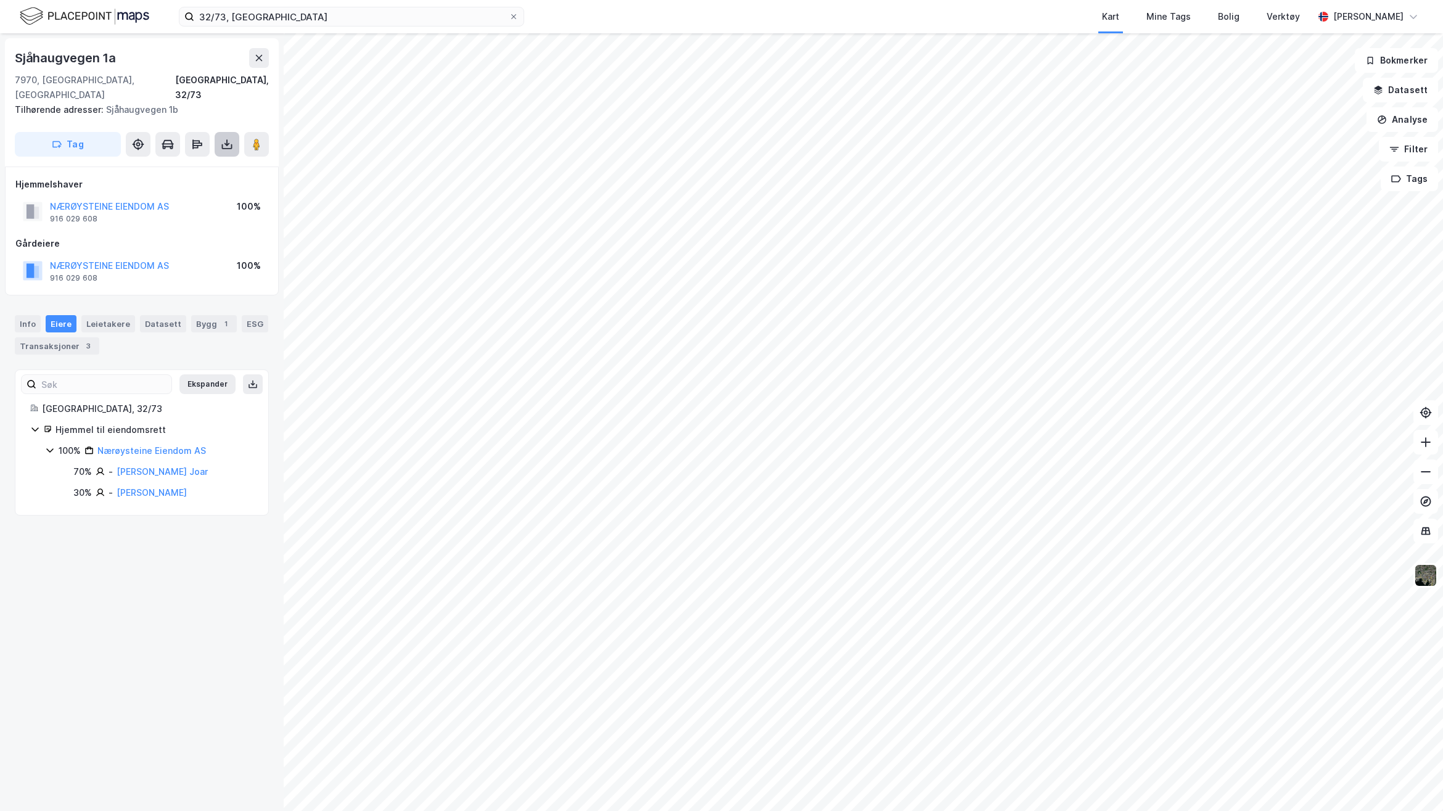
click at [226, 138] on icon at bounding box center [227, 144] width 12 height 12
click at [184, 164] on div "Last ned grunnbok" at bounding box center [166, 169] width 72 height 10
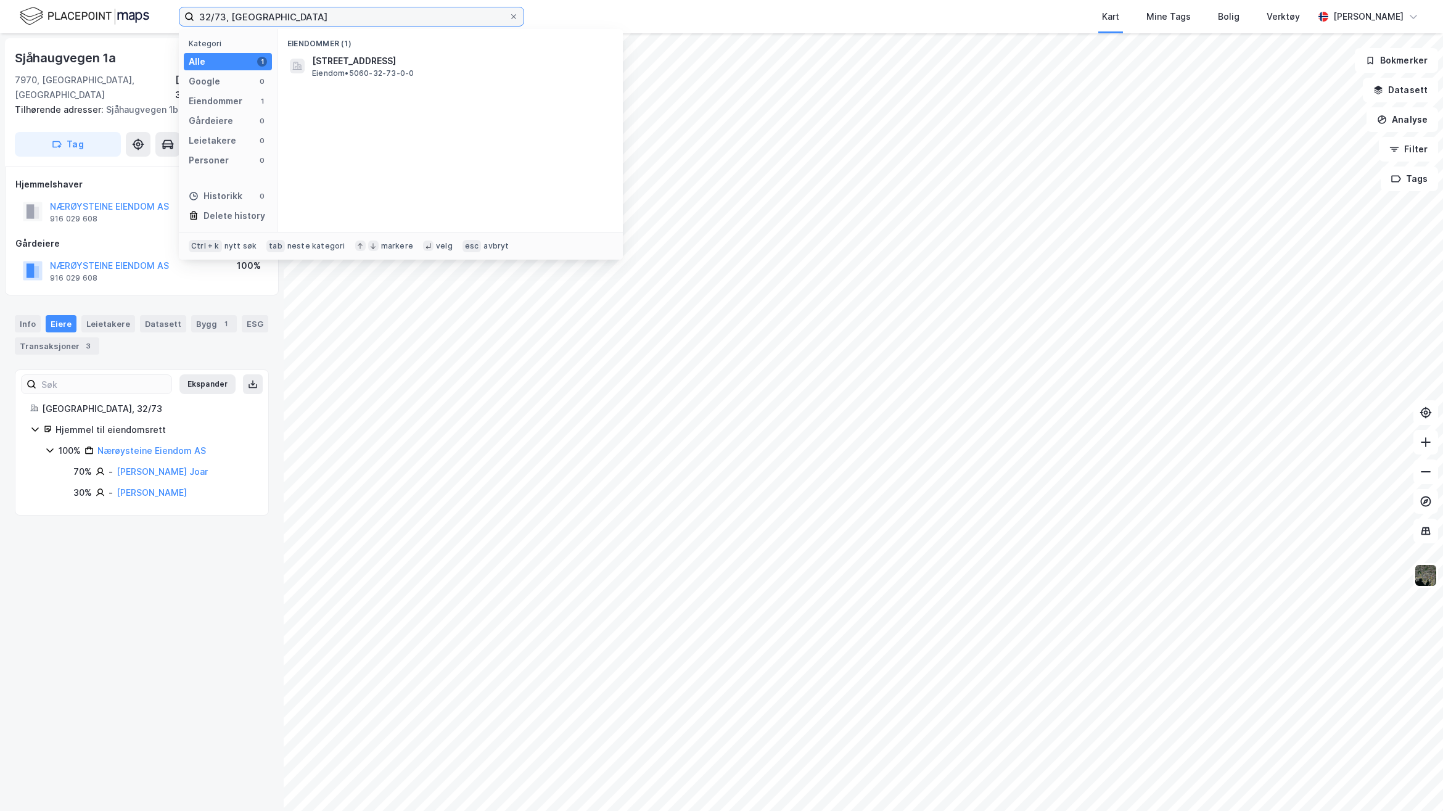
drag, startPoint x: 287, startPoint y: 17, endPoint x: 113, endPoint y: 17, distance: 174.5
click at [121, 17] on div "32/73, Nærøy Kategori Alle 1 Google 0 Eiendommer 1 Gårdeiere 0 Leietakere 0 Per…" at bounding box center [721, 16] width 1443 height 33
click at [360, 64] on span "[STREET_ADDRESS]" at bounding box center [354, 61] width 84 height 15
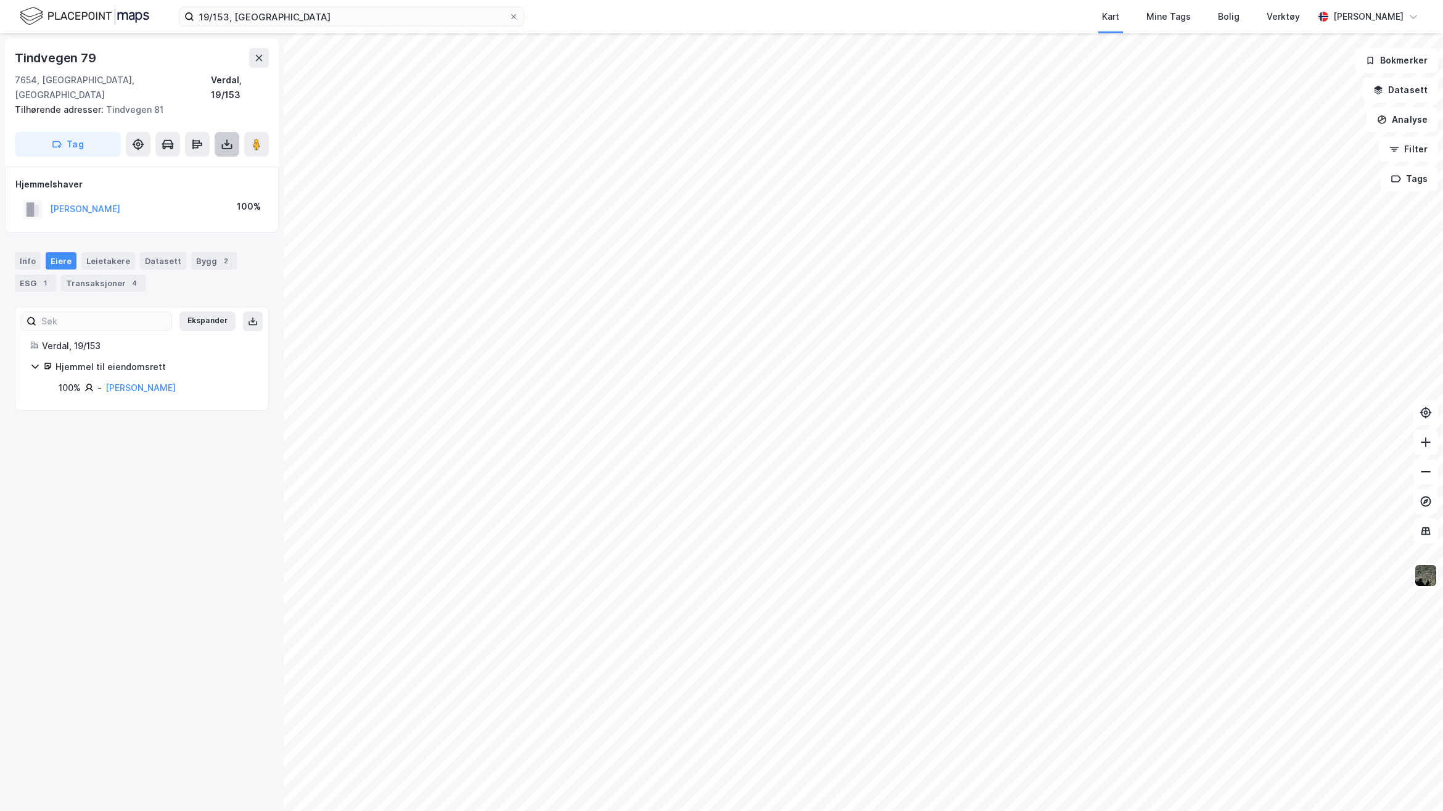
click at [230, 144] on icon at bounding box center [227, 146] width 10 height 5
click at [199, 164] on div "Last ned grunnbok" at bounding box center [166, 169] width 72 height 10
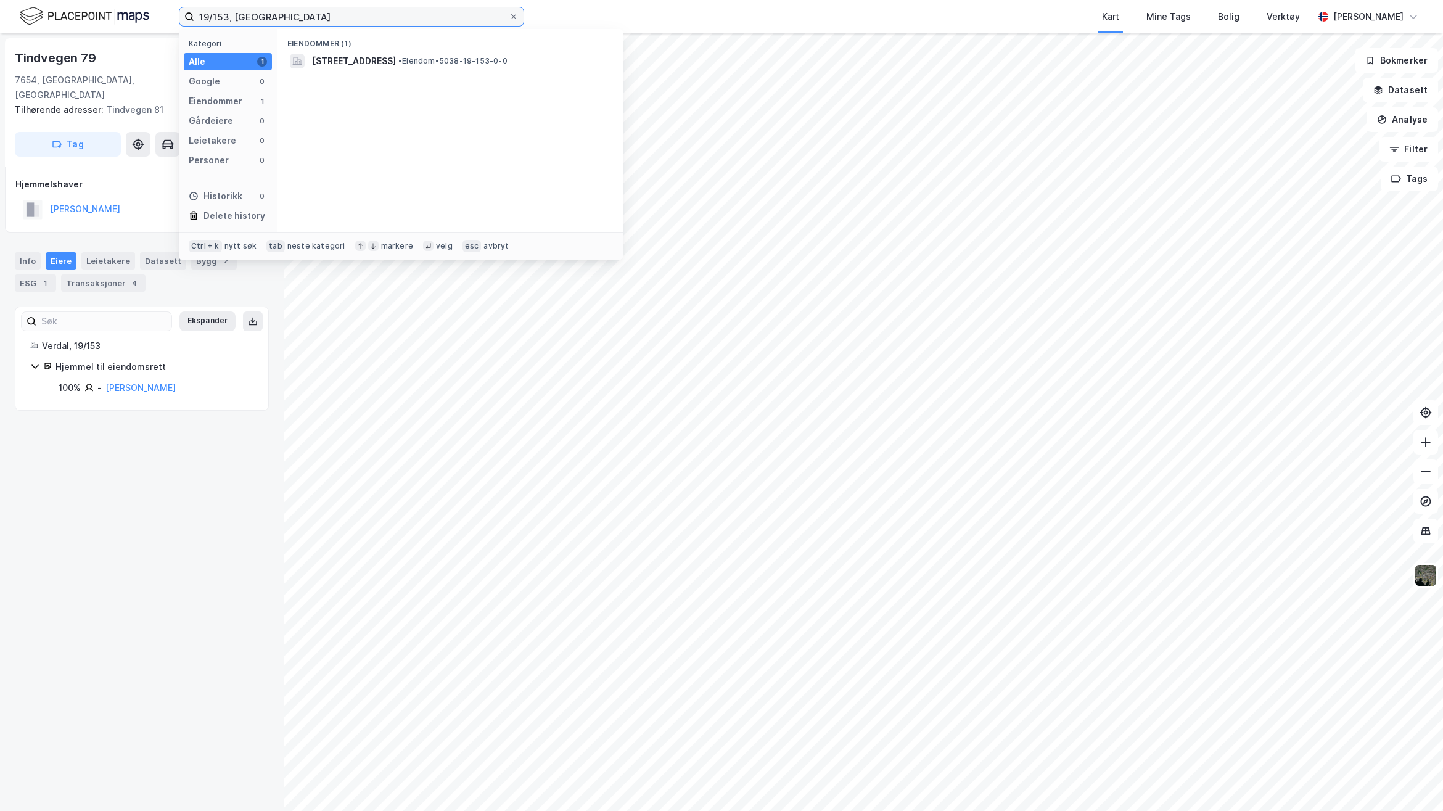
drag, startPoint x: 327, startPoint y: 22, endPoint x: 44, endPoint y: 19, distance: 283.1
click at [56, 17] on div "19/153, Verdal Kategori Alle 1 Google 0 Eiendommer 1 Gårdeiere 0 Leietakere 0 P…" at bounding box center [721, 16] width 1443 height 33
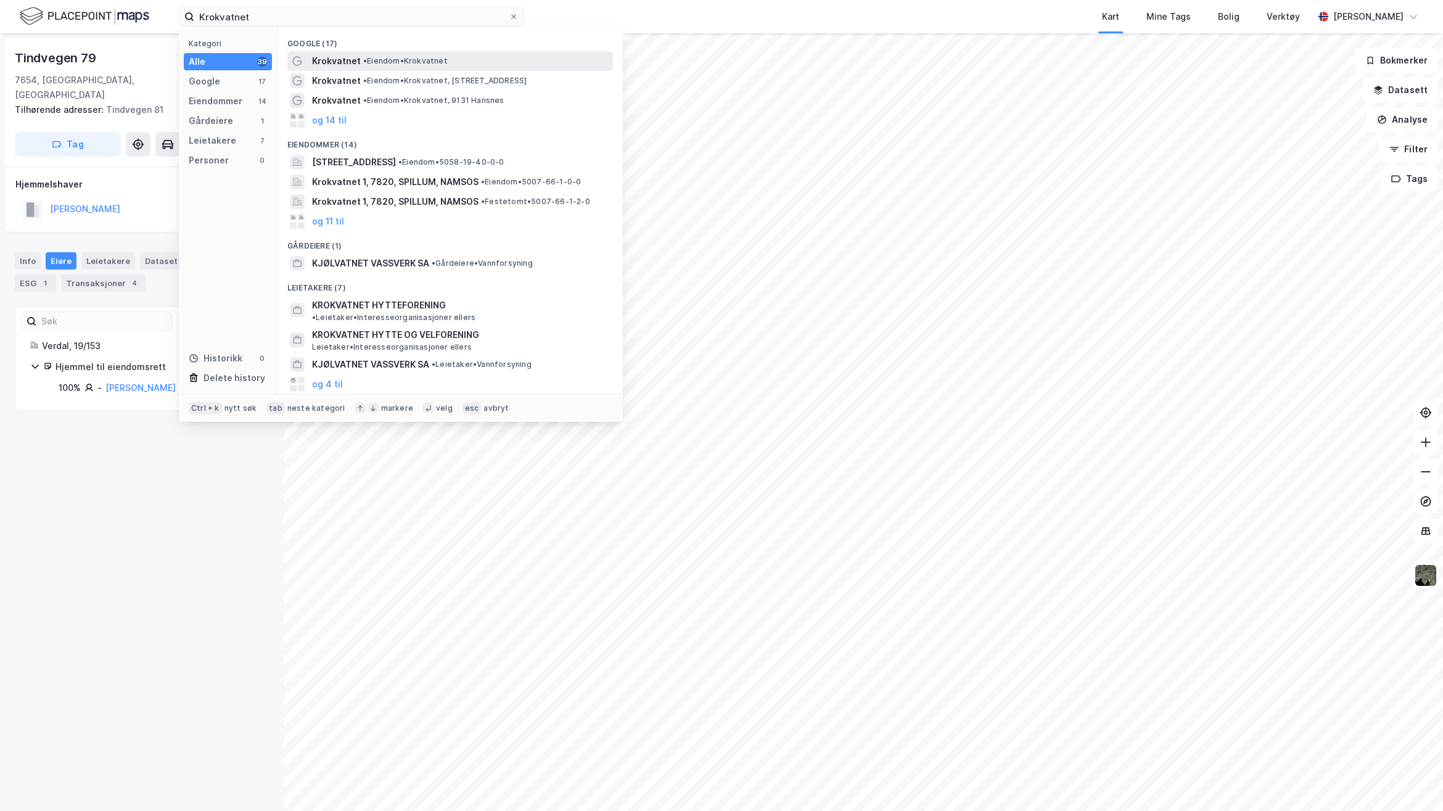
click at [334, 60] on span "Krokvatnet" at bounding box center [336, 61] width 49 height 15
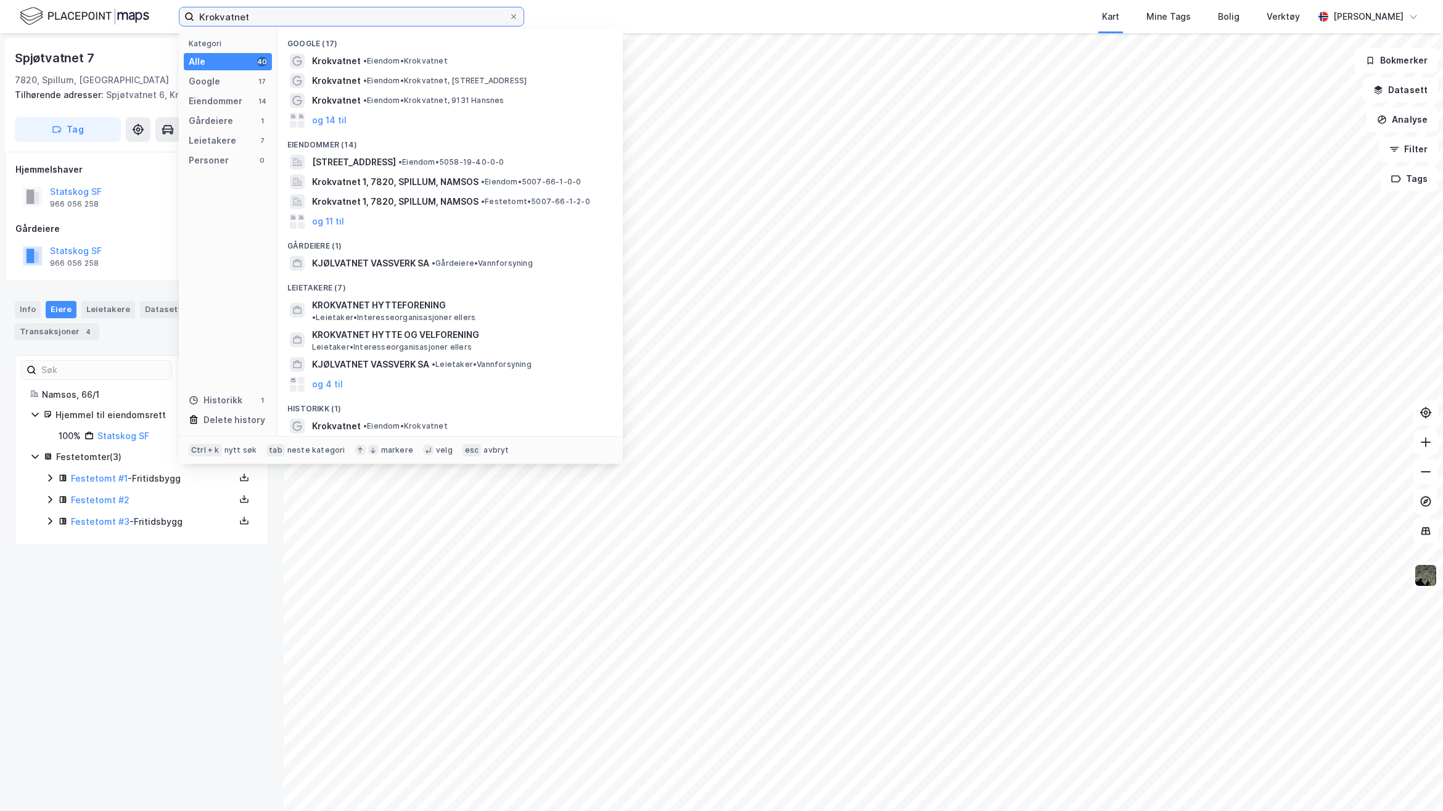
click at [266, 19] on input "Krokvatnet" at bounding box center [351, 16] width 315 height 19
click at [316, 10] on input "Krokvatnet" at bounding box center [351, 16] width 315 height 19
drag, startPoint x: 294, startPoint y: 19, endPoint x: 146, endPoint y: 5, distance: 148.6
click at [146, 5] on div "Krokvatnet Kategori Alle 40 Google 17 Eiendommer 14 Gårdeiere 1 Leietakere 7 Pe…" at bounding box center [721, 16] width 1443 height 33
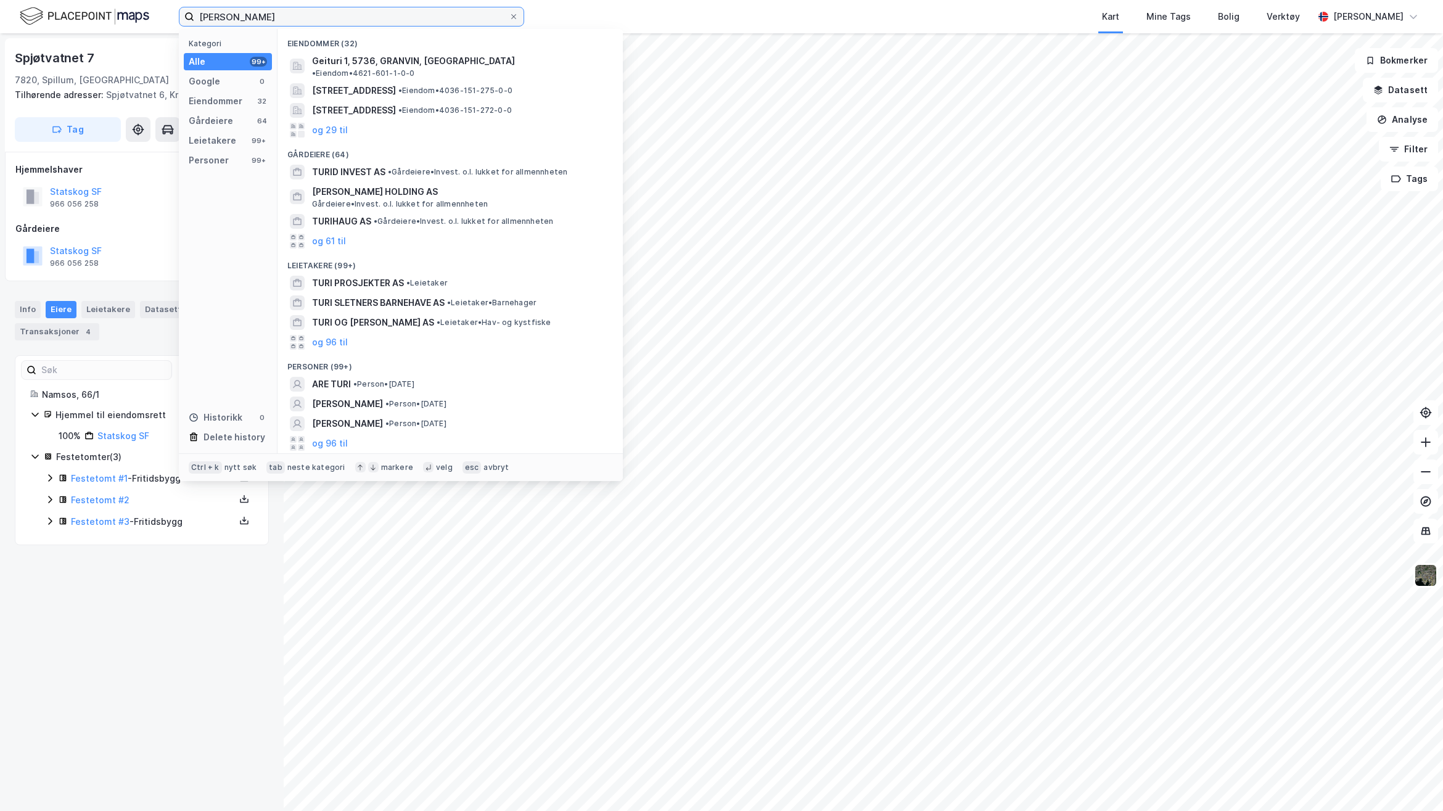
type input "[PERSON_NAME]"
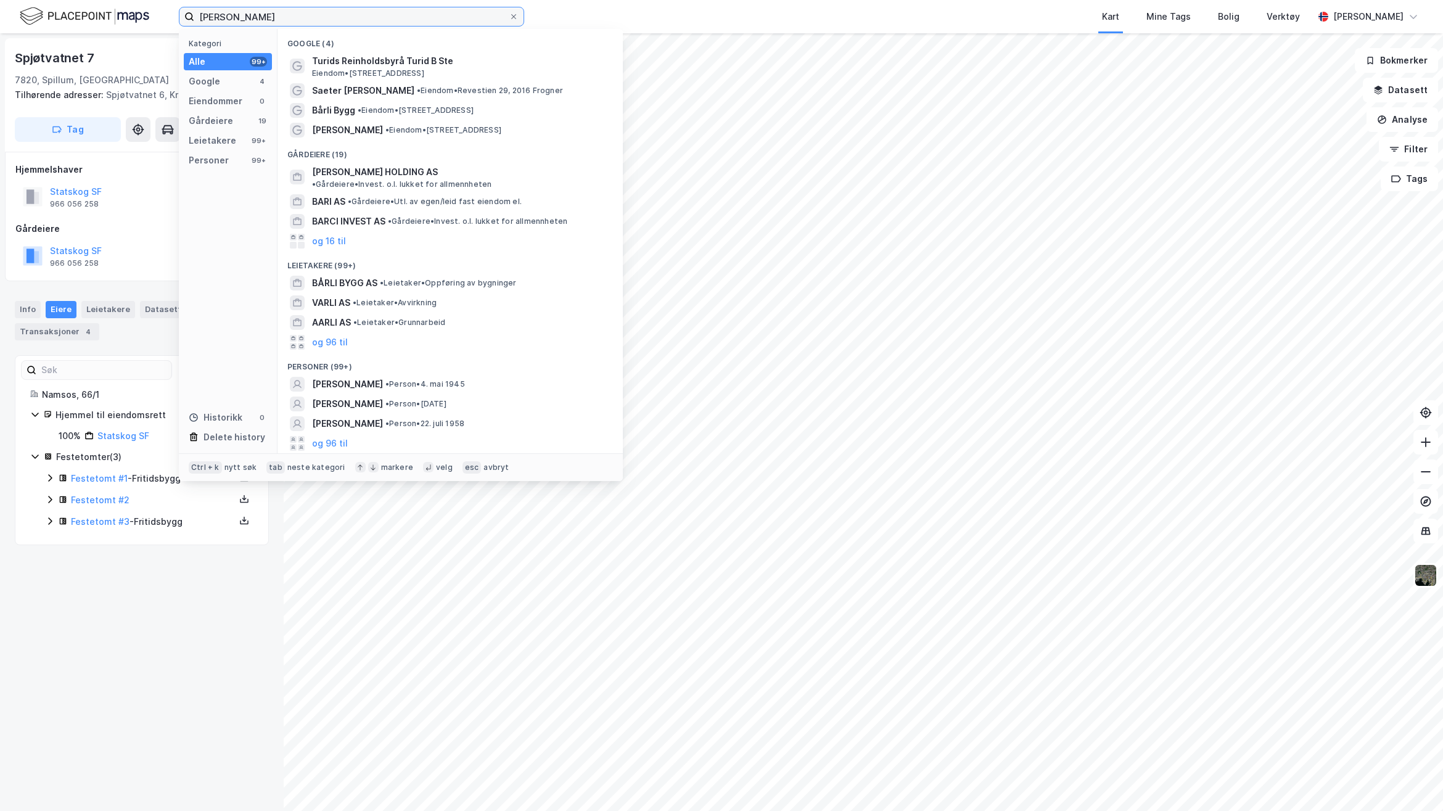
drag, startPoint x: 304, startPoint y: 16, endPoint x: 64, endPoint y: 1, distance: 241.0
click at [79, 1] on div "[PERSON_NAME] Kategori Alle 99+ Google 4 Eiendommer 0 Gårdeiere 19 Leietakere 9…" at bounding box center [721, 16] width 1443 height 33
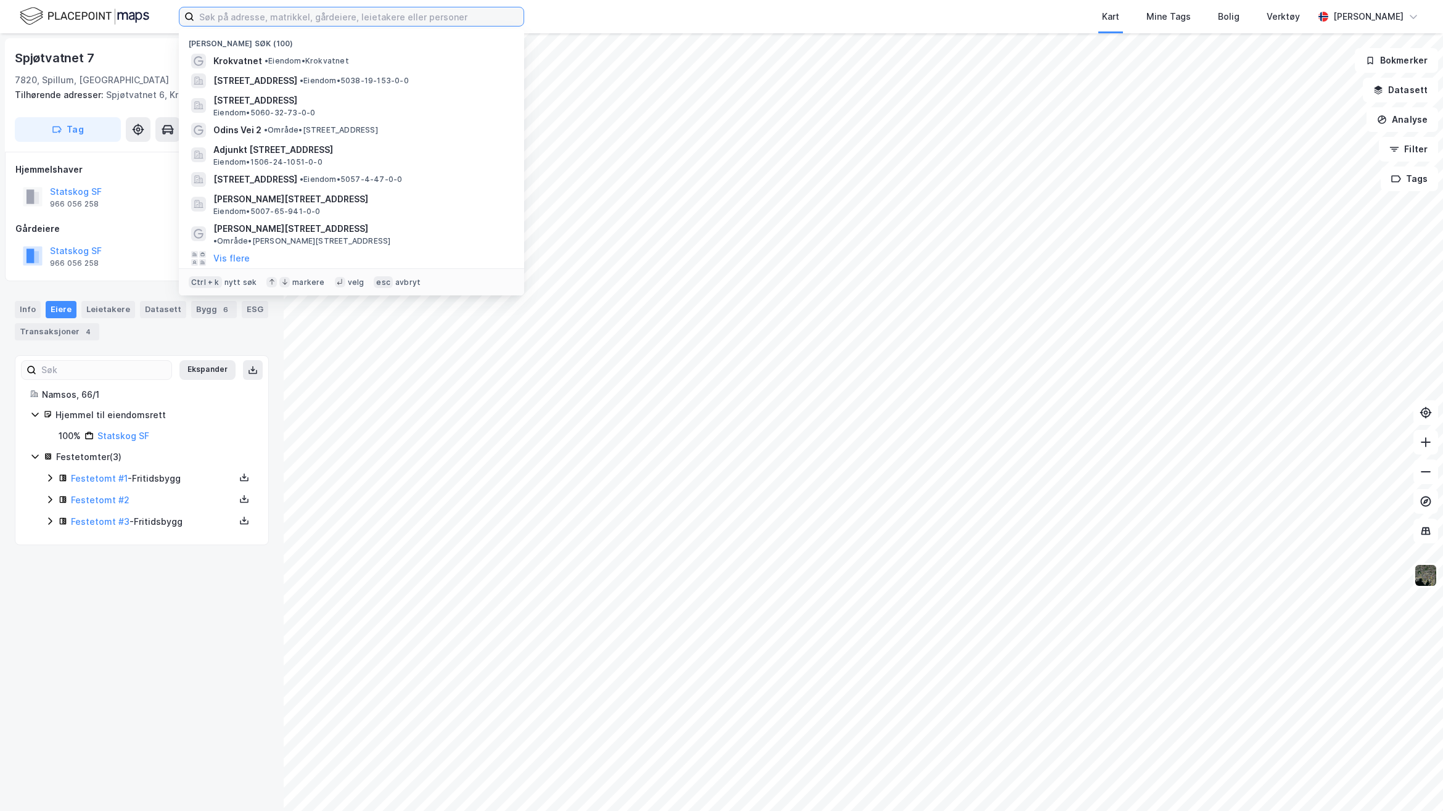
click at [482, 10] on input at bounding box center [358, 16] width 329 height 19
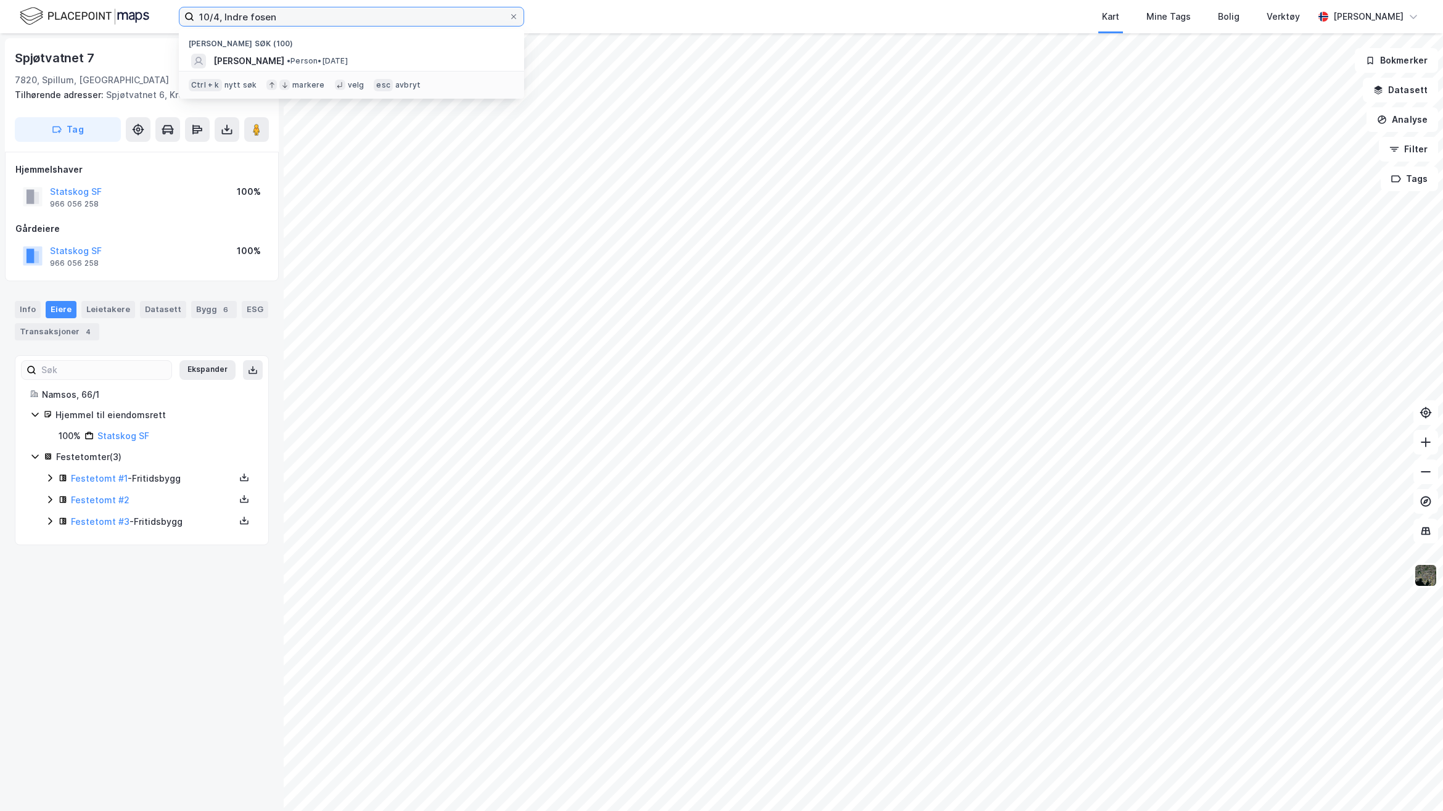
type input "10/4, Indre fosen"
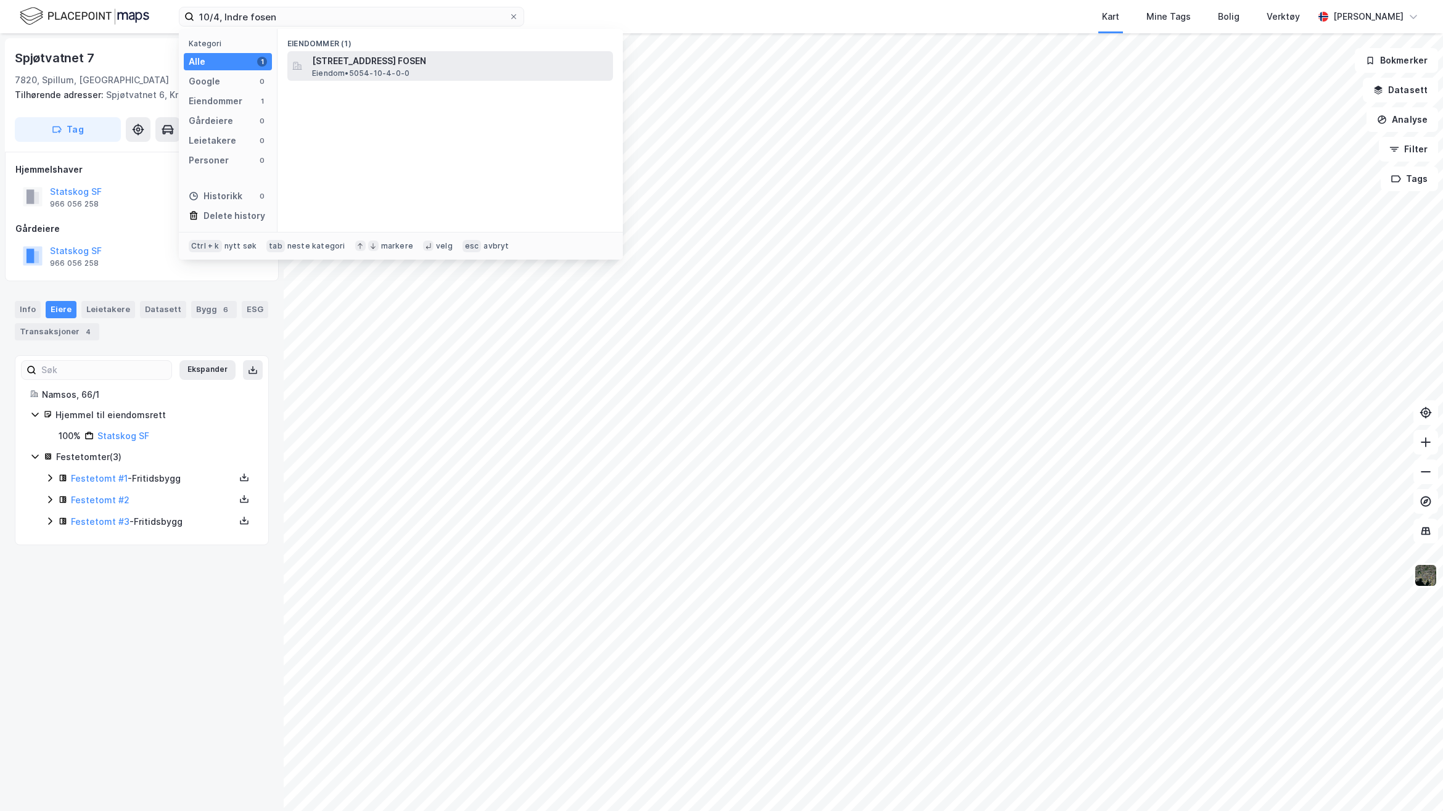
click at [411, 69] on div "[STREET_ADDRESS] Eiendom • 5054-10-4-0-0" at bounding box center [461, 66] width 298 height 25
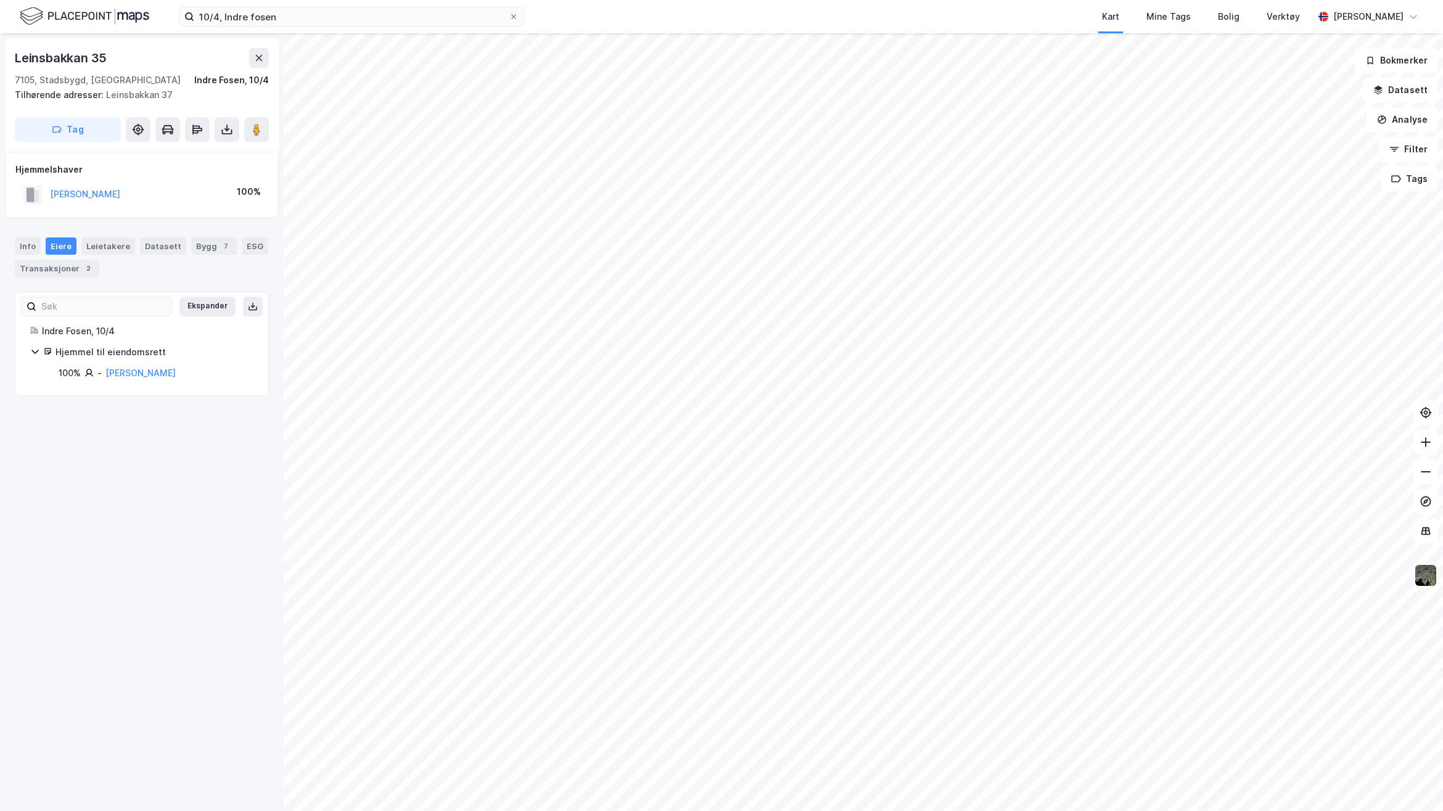
click at [171, 629] on div "Leinsbakkan 35 7105, Stadsbygd, [GEOGRAPHIC_DATA] [GEOGRAPHIC_DATA], 10/4 Tilhø…" at bounding box center [142, 422] width 284 height 778
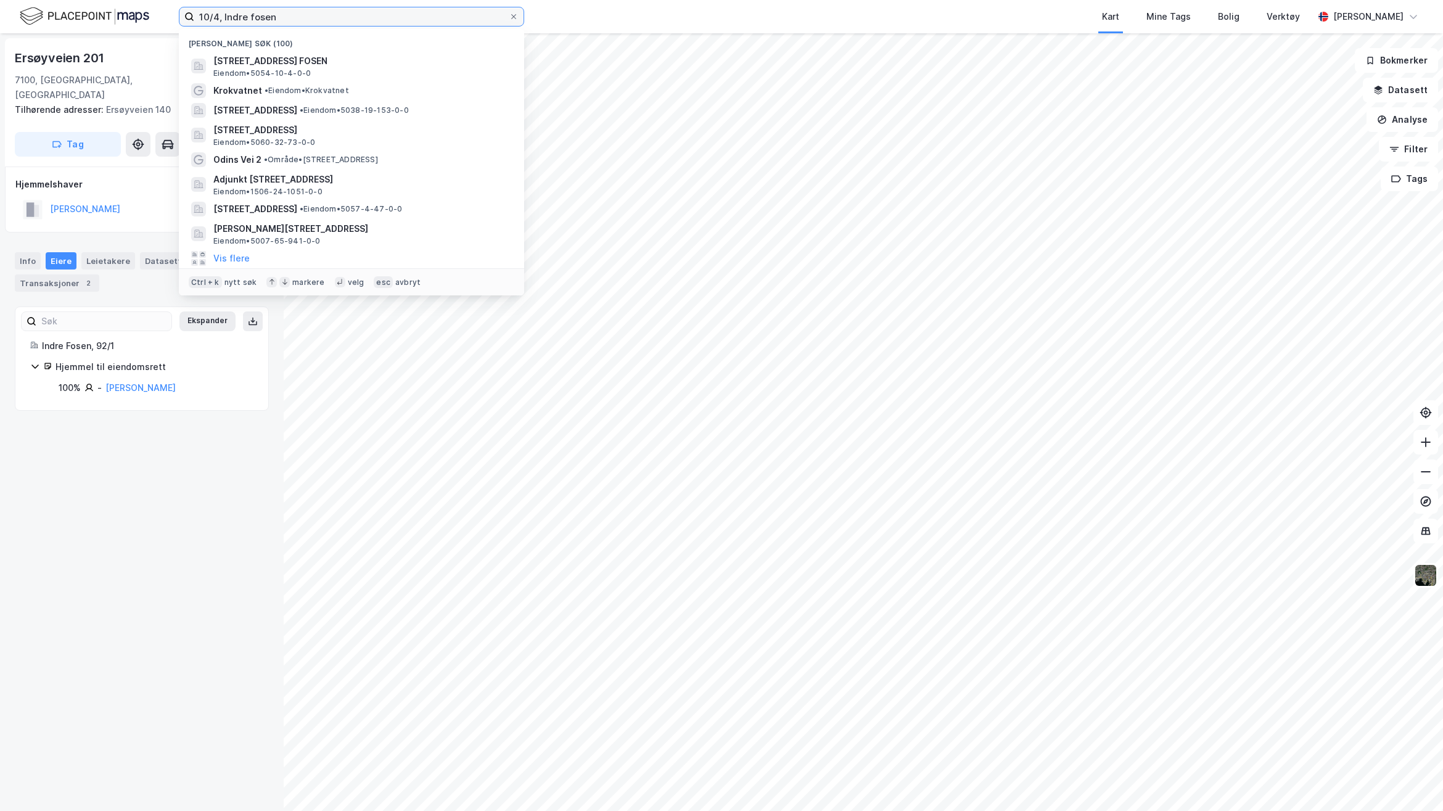
drag, startPoint x: 300, startPoint y: 17, endPoint x: 126, endPoint y: 17, distance: 173.3
click at [128, 17] on div "10/4, Indre fosen Nylige søk (100) Leinsbakkan 35, 7105, STADSBYGD, [GEOGRAPHIC…" at bounding box center [721, 16] width 1443 height 33
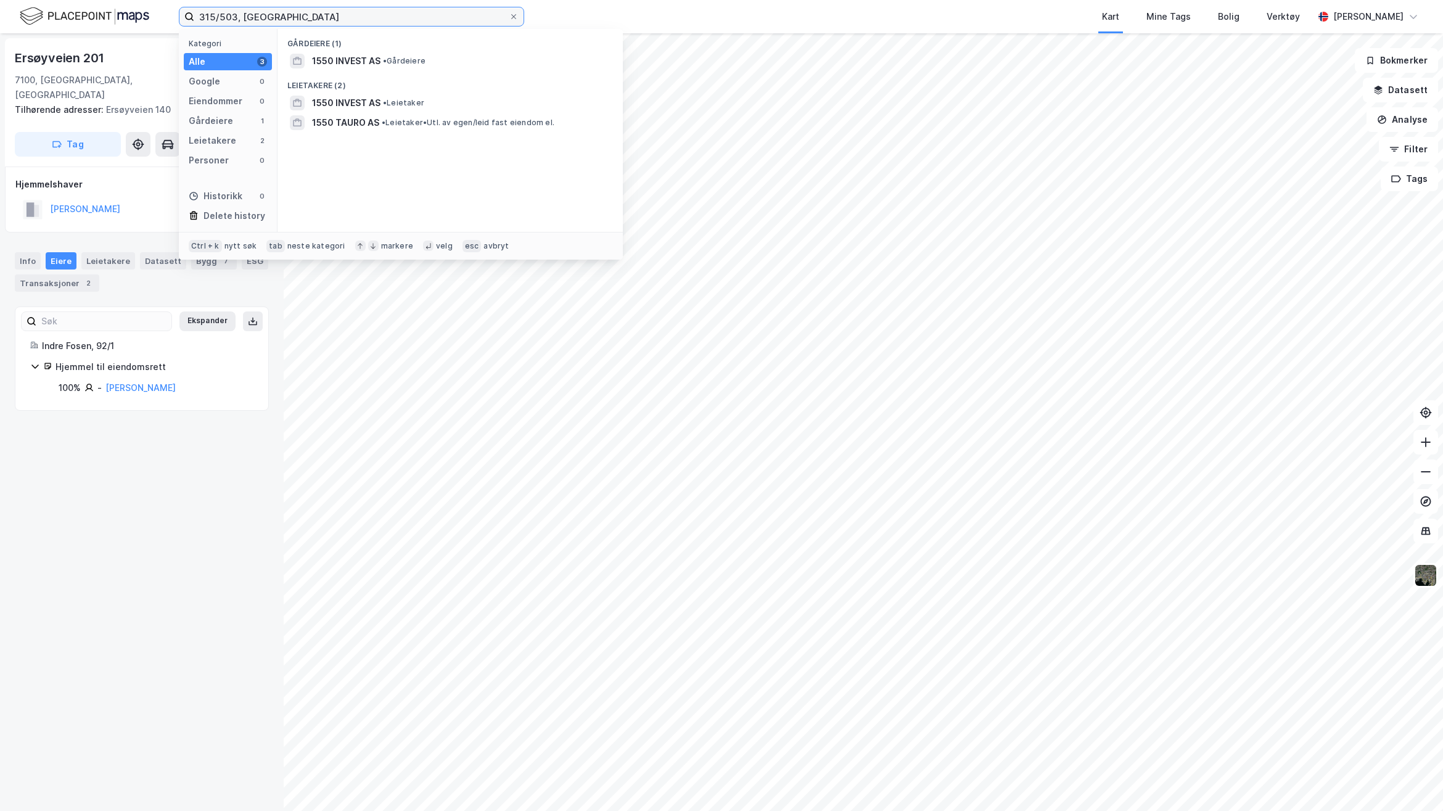
type input "315/503, [GEOGRAPHIC_DATA]"
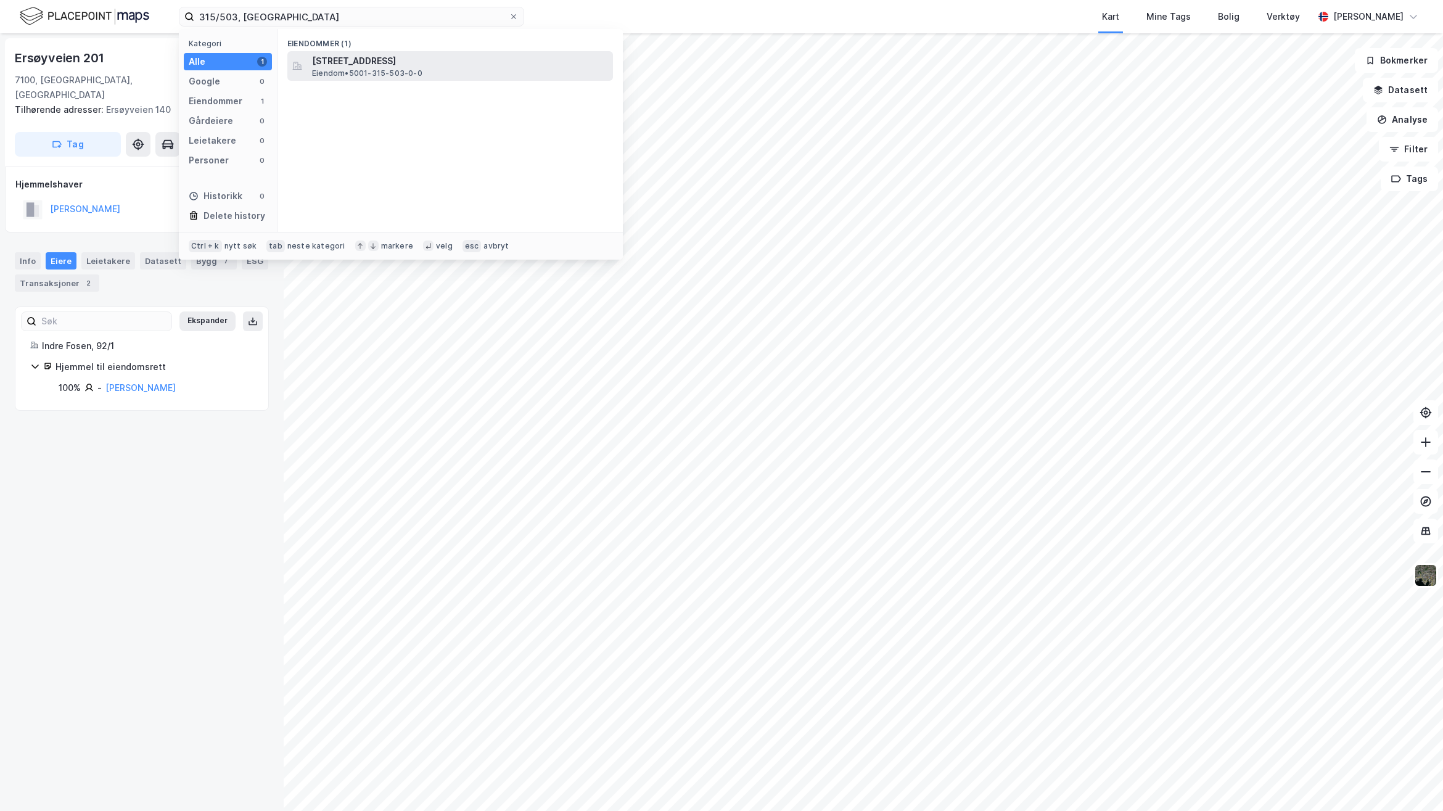
click at [374, 62] on span "[STREET_ADDRESS]" at bounding box center [460, 61] width 296 height 15
